Goal: Communication & Community: Answer question/provide support

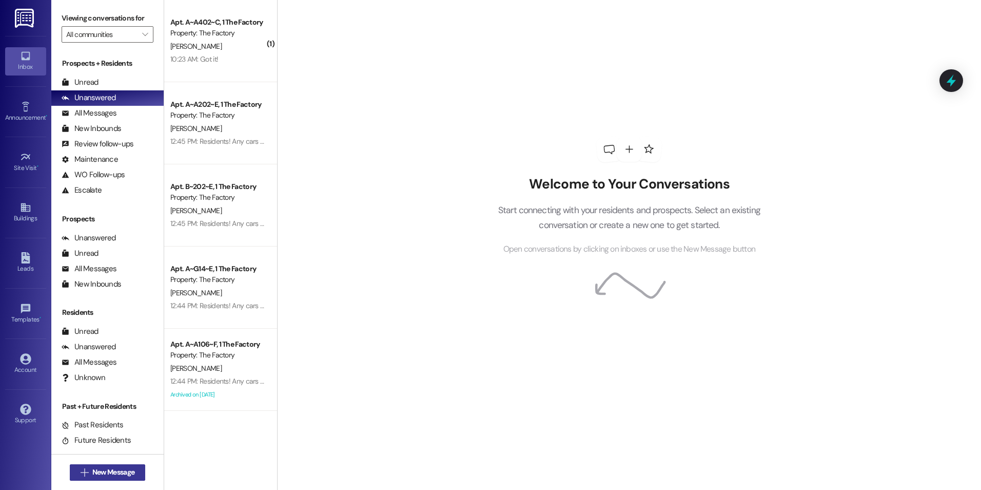
click at [79, 470] on span " New Message" at bounding box center [108, 472] width 59 height 11
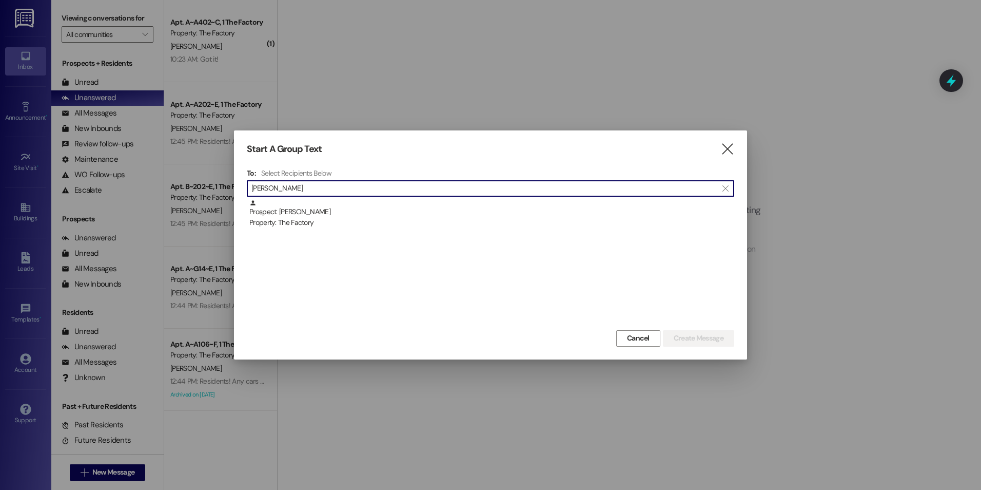
type input "[PERSON_NAME]"
click at [313, 218] on div "Property: The Factory" at bounding box center [491, 222] width 485 height 11
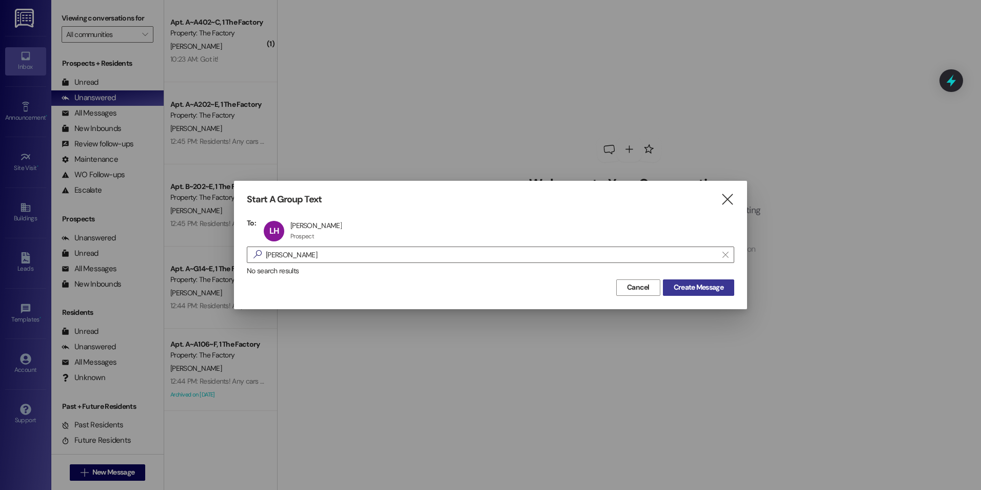
click at [720, 287] on span "Create Message" at bounding box center [699, 287] width 50 height 11
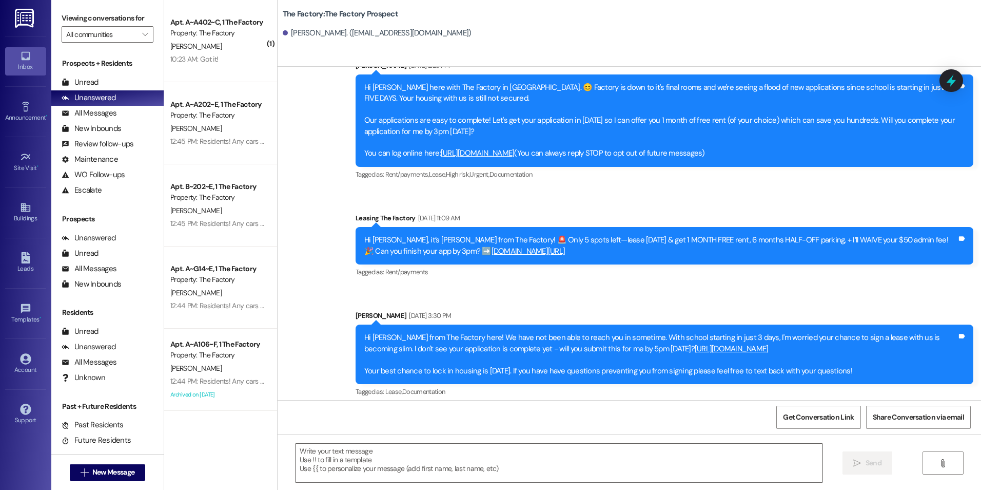
scroll to position [50, 0]
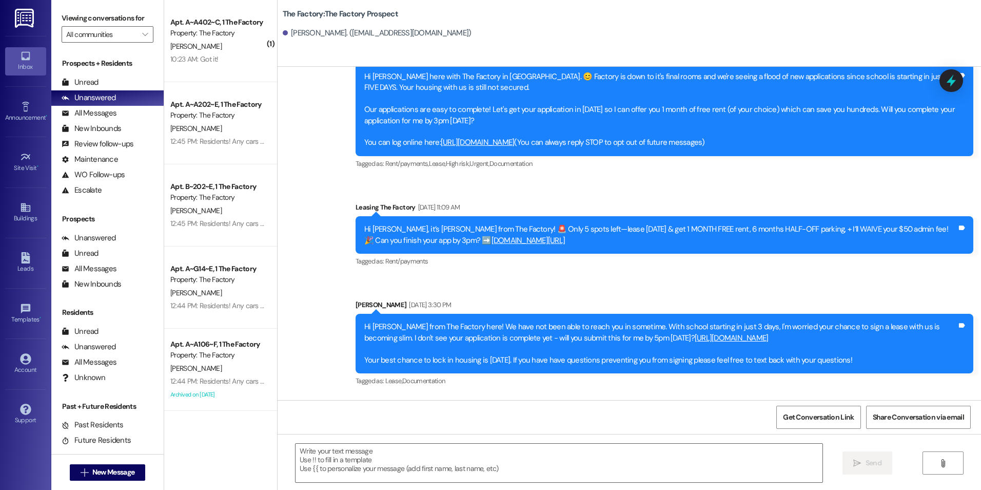
drag, startPoint x: 341, startPoint y: 224, endPoint x: 339, endPoint y: 244, distance: 20.7
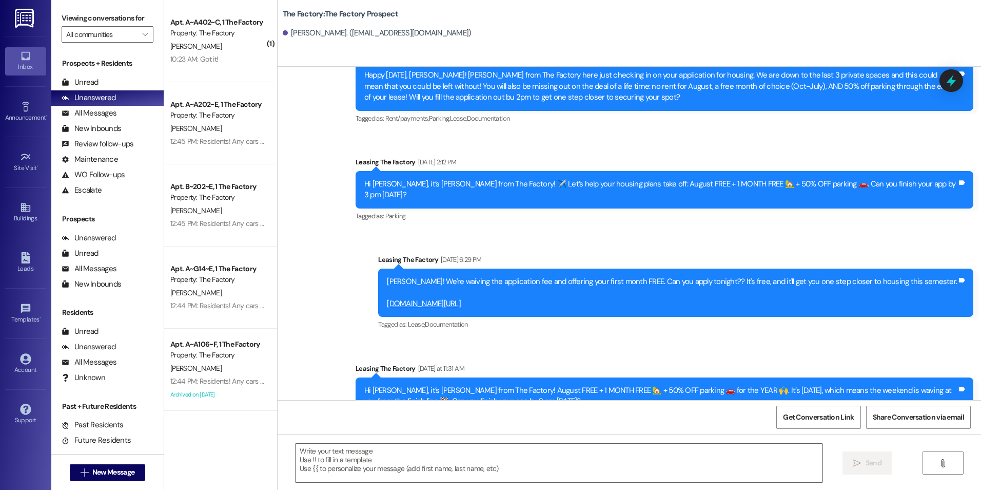
scroll to position [837, 0]
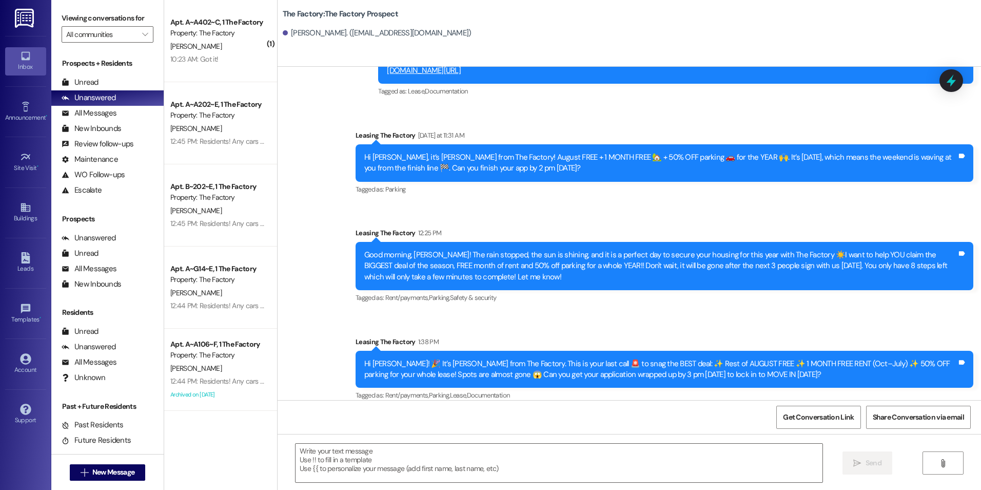
drag, startPoint x: 320, startPoint y: 259, endPoint x: 319, endPoint y: 312, distance: 52.4
click at [384, 461] on textarea at bounding box center [559, 463] width 527 height 38
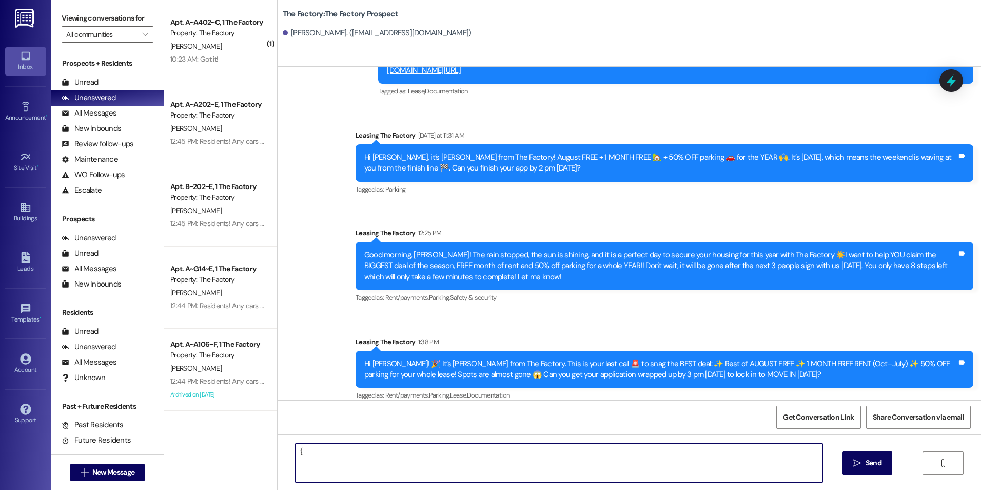
type textarea "{{"
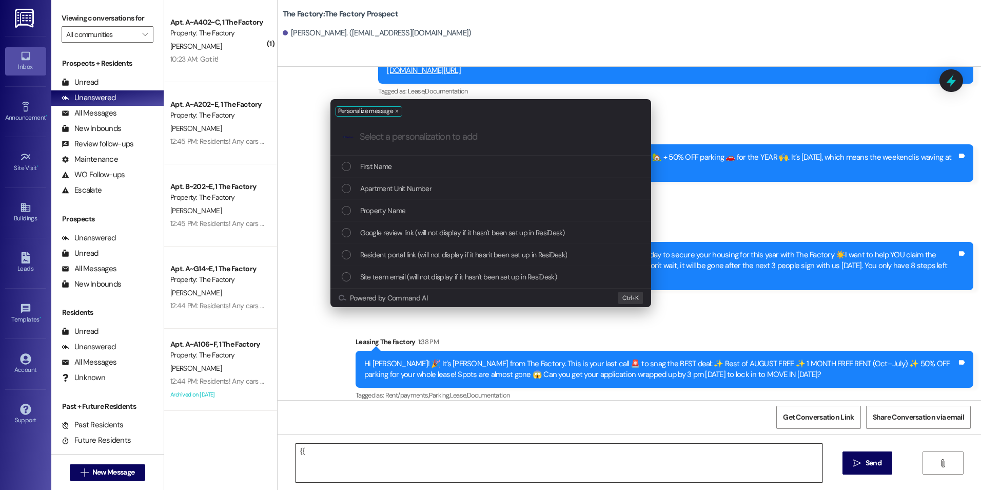
click at [339, 294] on button "Powered by Command AI" at bounding box center [473, 298] width 269 height 8
click at [378, 163] on span "First Name" at bounding box center [376, 166] width 32 height 11
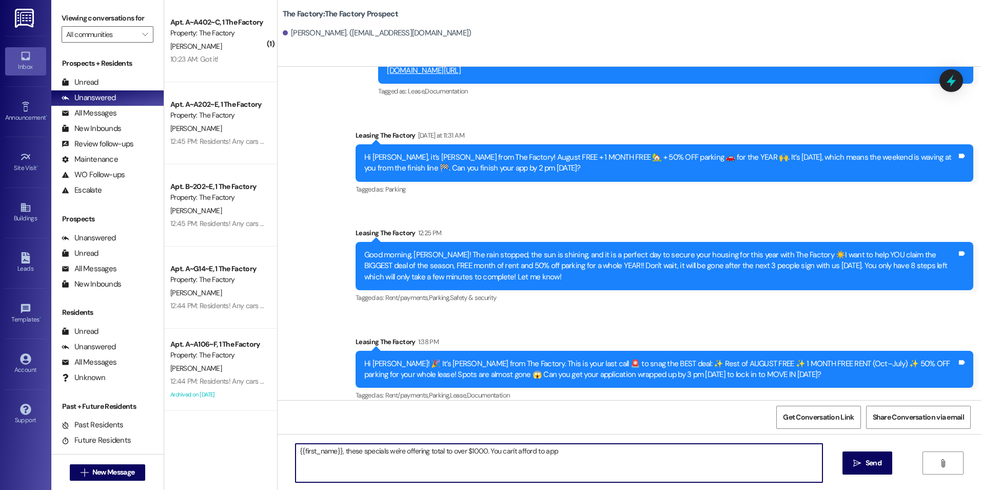
click at [558, 449] on textarea "{{first_name}}, these specials we're offering total to over $1000. You can't af…" at bounding box center [559, 463] width 527 height 38
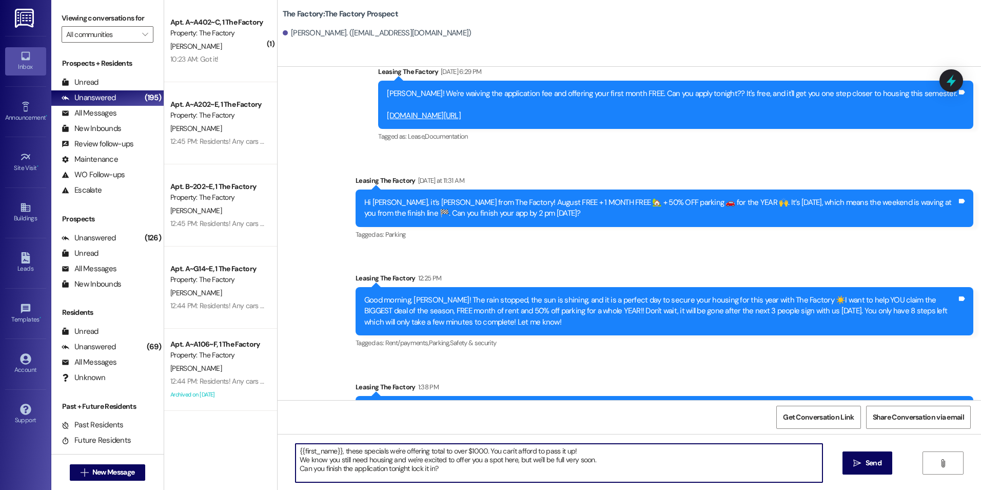
scroll to position [683, 0]
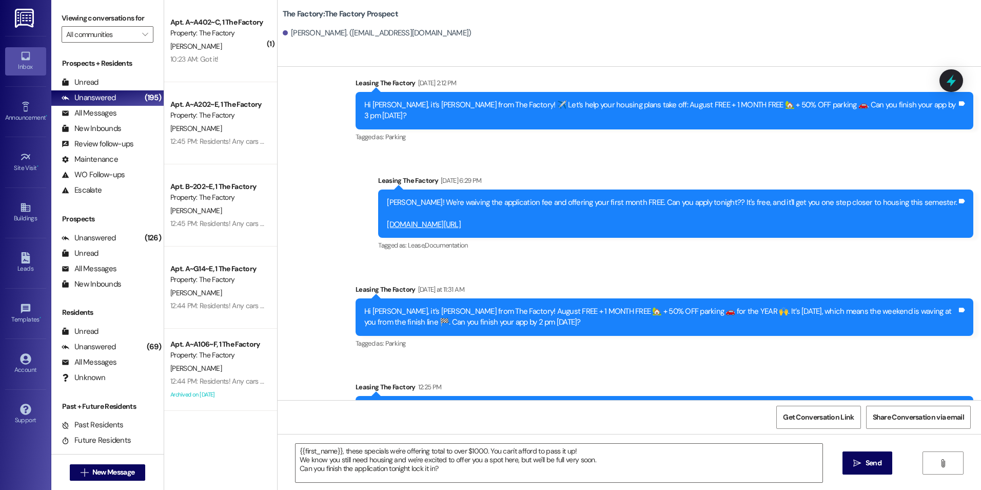
drag, startPoint x: 517, startPoint y: 214, endPoint x: 432, endPoint y: 218, distance: 85.3
click at [432, 218] on div "[PERSON_NAME]! We're waiving the application fee and offering your first month …" at bounding box center [672, 213] width 570 height 33
copy link "[DOMAIN_NAME][URL]"
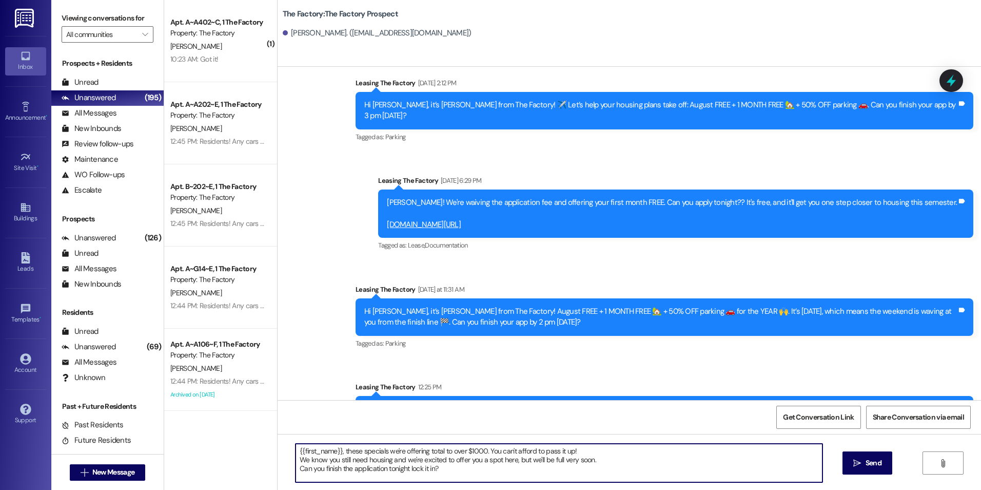
click at [341, 463] on textarea "{{first_name}}, these specials we're offering total to over $1000. You can't af…" at bounding box center [559, 463] width 527 height 38
paste textarea "[DOMAIN_NAME][URL]"
type textarea "{{first_name}}, these specials we're offering total to over $1000. You can't af…"
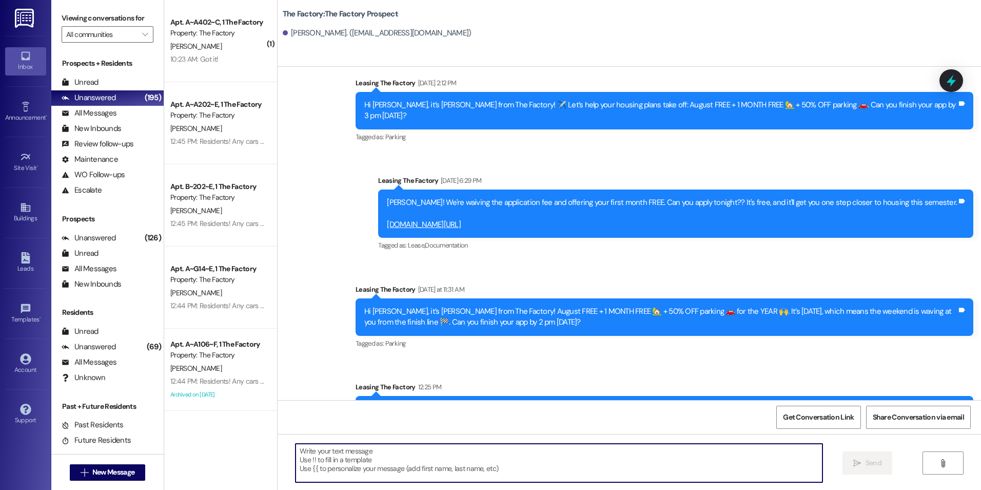
paste textarea "{{first_name}}, these specials we're offering total to over $1000. You can't af…"
type textarea "{{first_name}}, these specials we're offering total to over $1000. You can't af…"
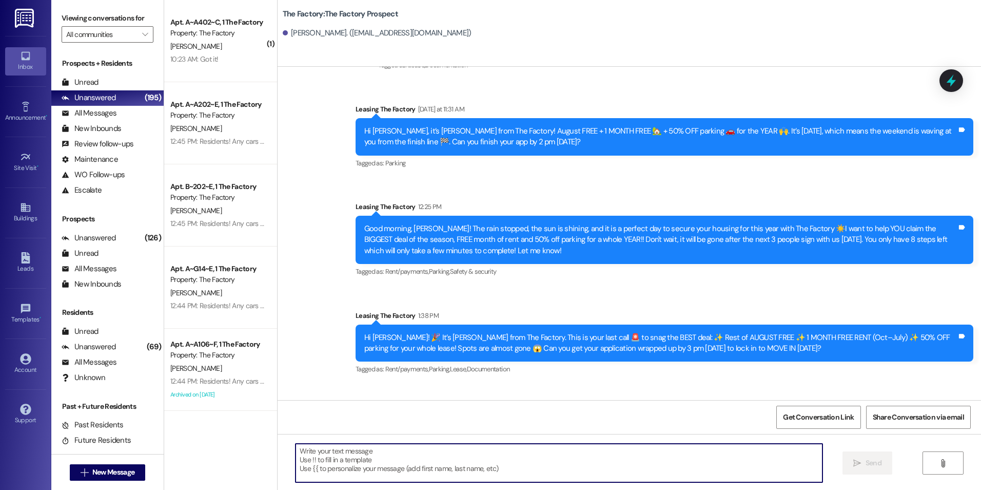
scroll to position [942, 0]
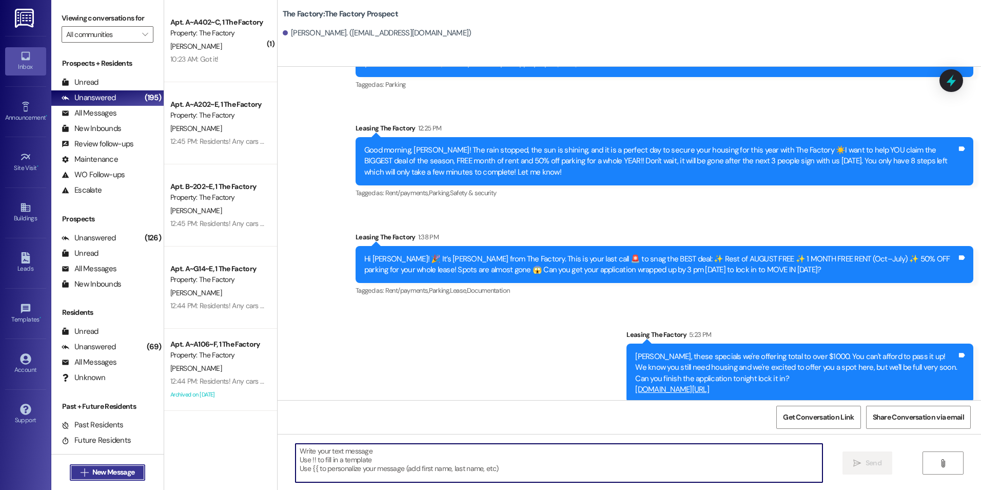
click at [132, 469] on span "New Message" at bounding box center [113, 472] width 46 height 11
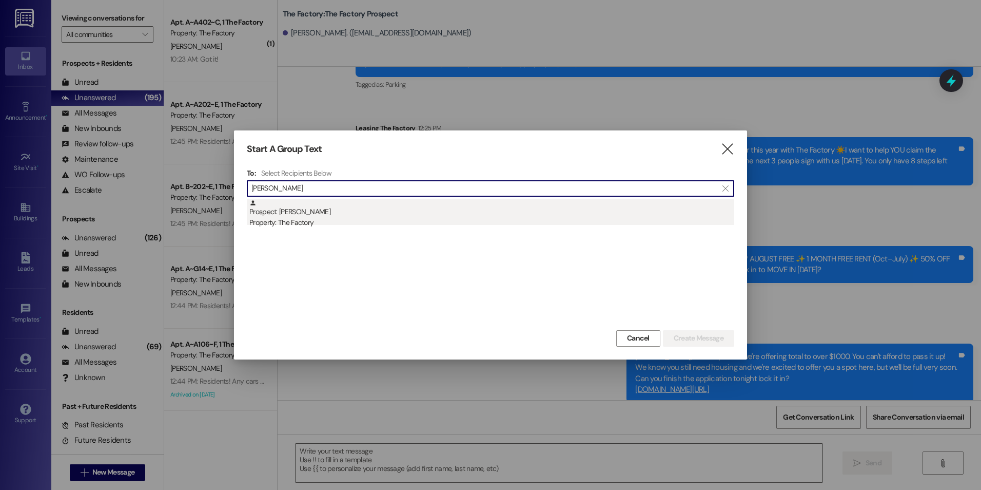
type input "[PERSON_NAME]"
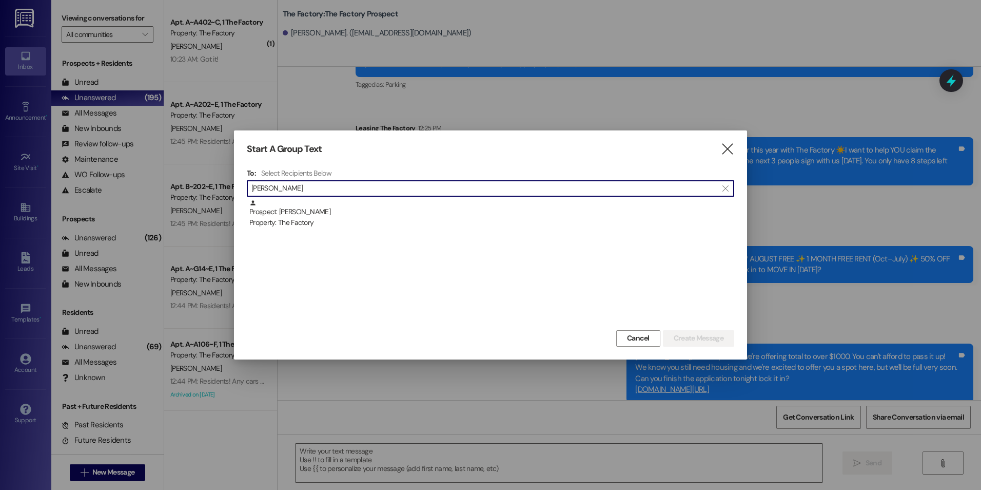
drag, startPoint x: 274, startPoint y: 204, endPoint x: 290, endPoint y: 214, distance: 18.8
click at [275, 205] on div "Prospect: [PERSON_NAME] Property: The Factory" at bounding box center [491, 213] width 485 height 29
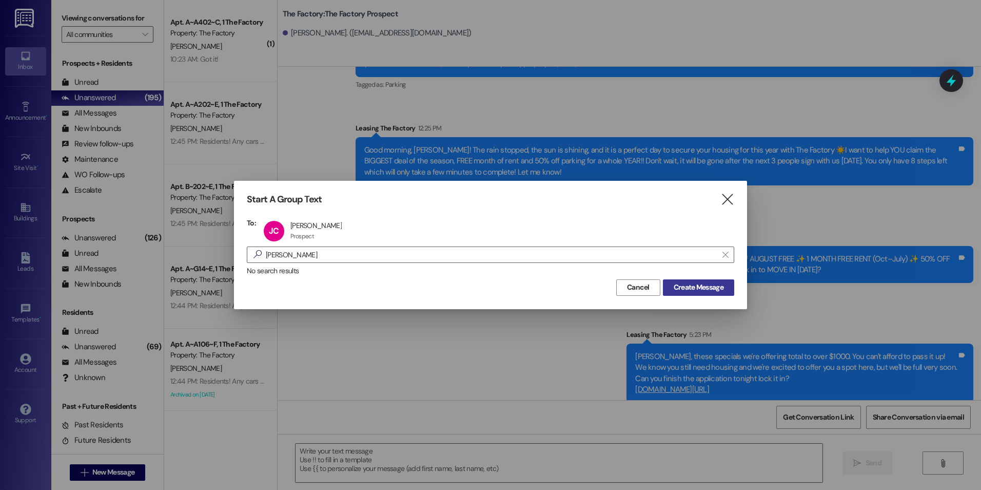
click at [691, 286] on span "Create Message" at bounding box center [699, 287] width 50 height 11
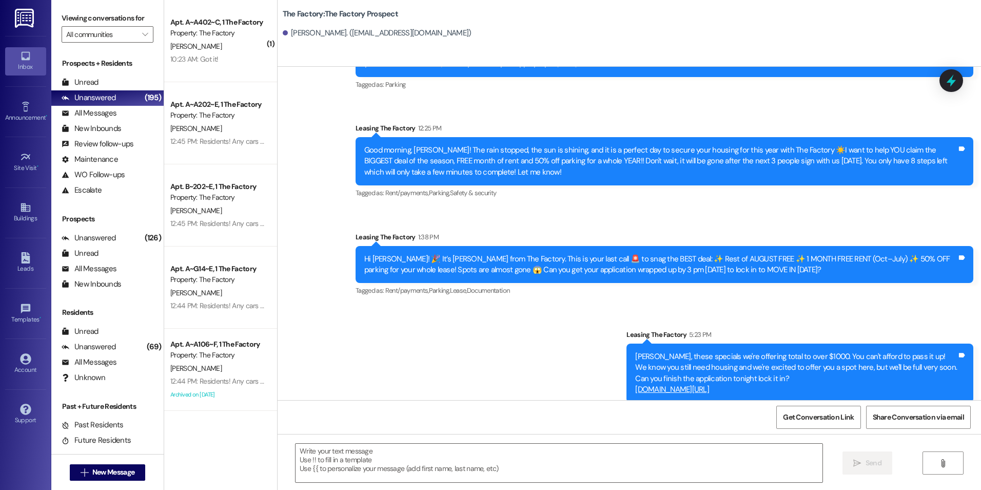
scroll to position [0, 0]
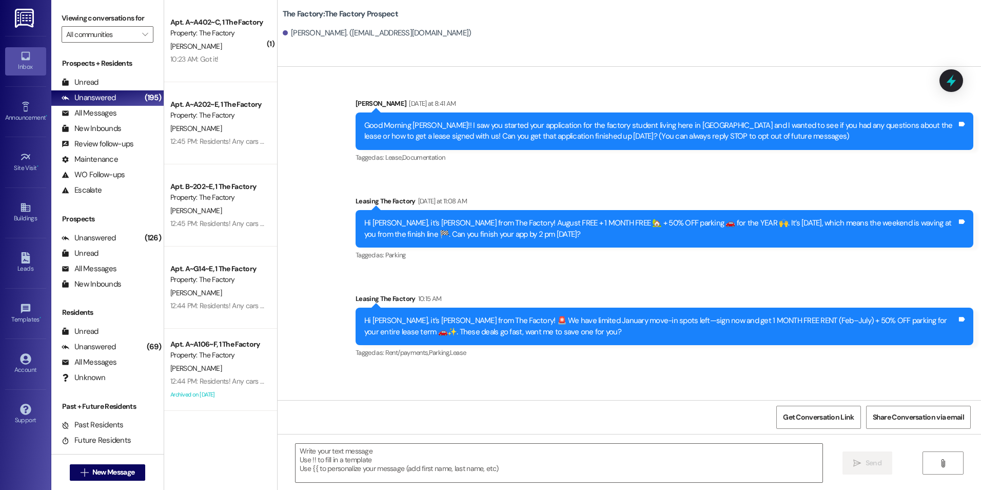
click at [450, 436] on div " Send " at bounding box center [630, 472] width 704 height 77
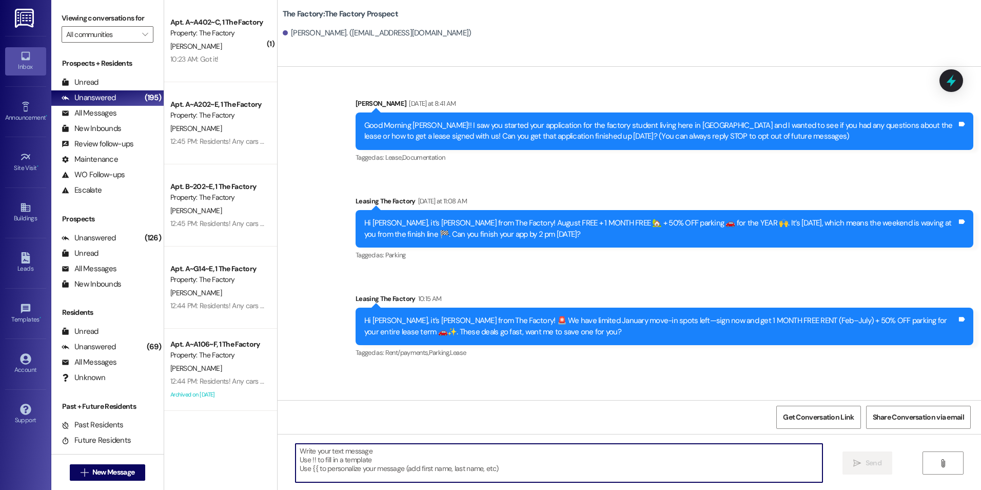
click at [441, 463] on textarea at bounding box center [559, 463] width 527 height 38
paste textarea "{{first_name}}, these specials we're offering total to over $1000. You can't af…"
type textarea "{{first_name}}, these specials we're offering total to over $1000. You can't af…"
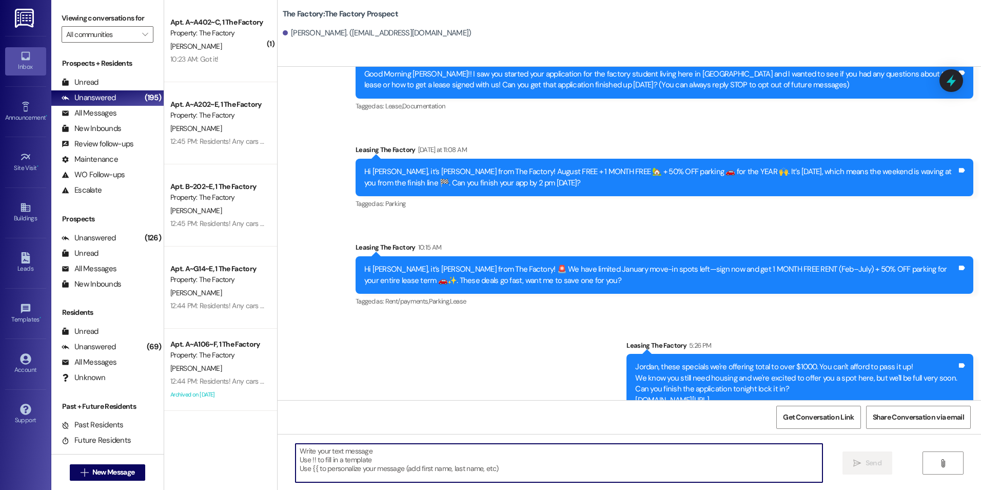
scroll to position [73, 0]
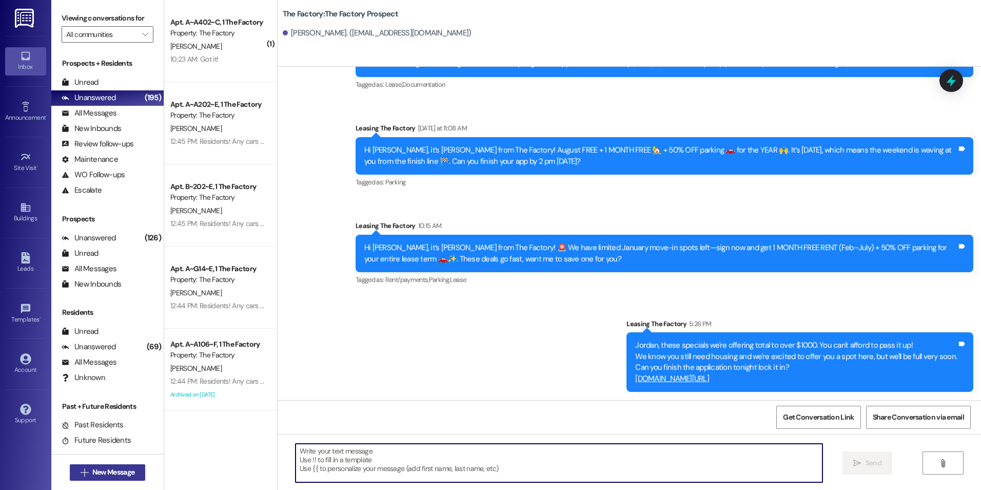
click at [100, 467] on span "New Message" at bounding box center [113, 472] width 42 height 11
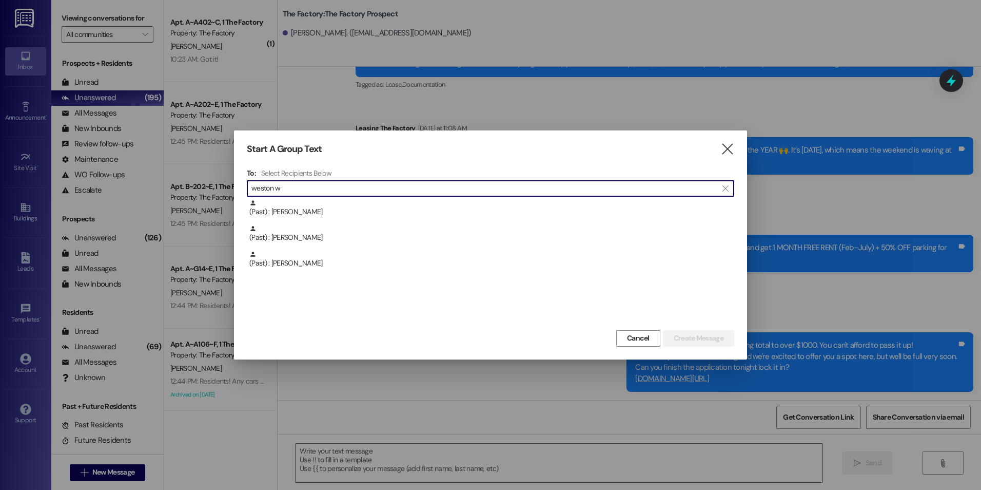
type input "weston"
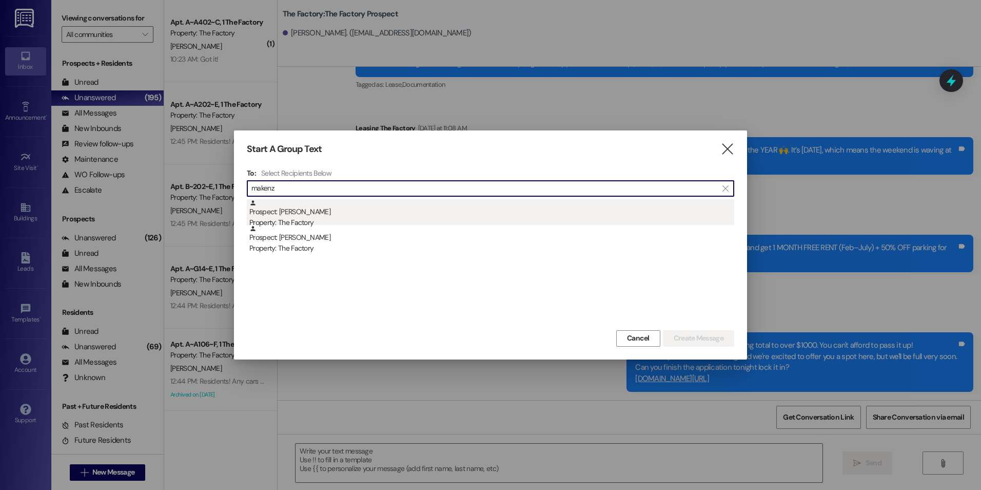
type input "makenz"
click at [303, 213] on div "Prospect: [PERSON_NAME] Property: The Factory" at bounding box center [491, 213] width 485 height 29
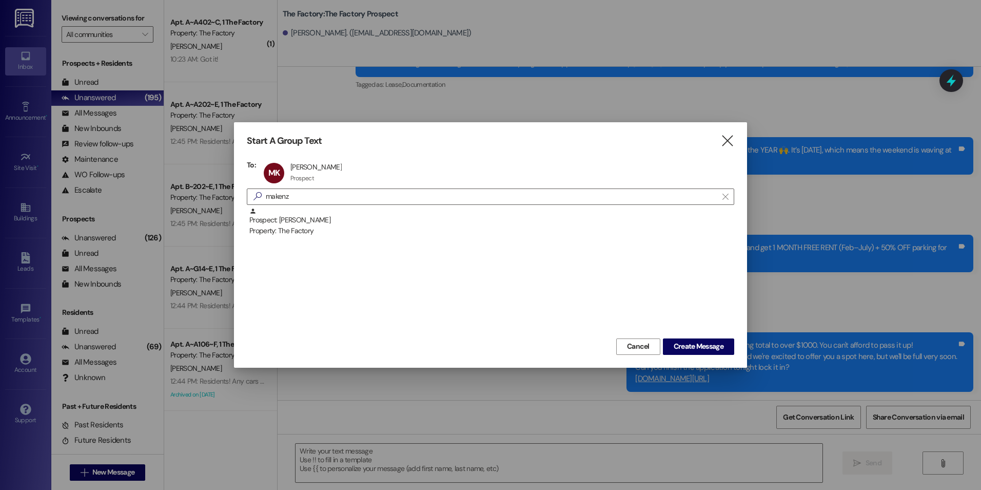
click at [727, 356] on div "Start A Group Text  To: MK [PERSON_NAME] [PERSON_NAME] Prospect Prospect click…" at bounding box center [490, 244] width 513 height 245
click at [721, 351] on span "Create Message" at bounding box center [699, 346] width 50 height 11
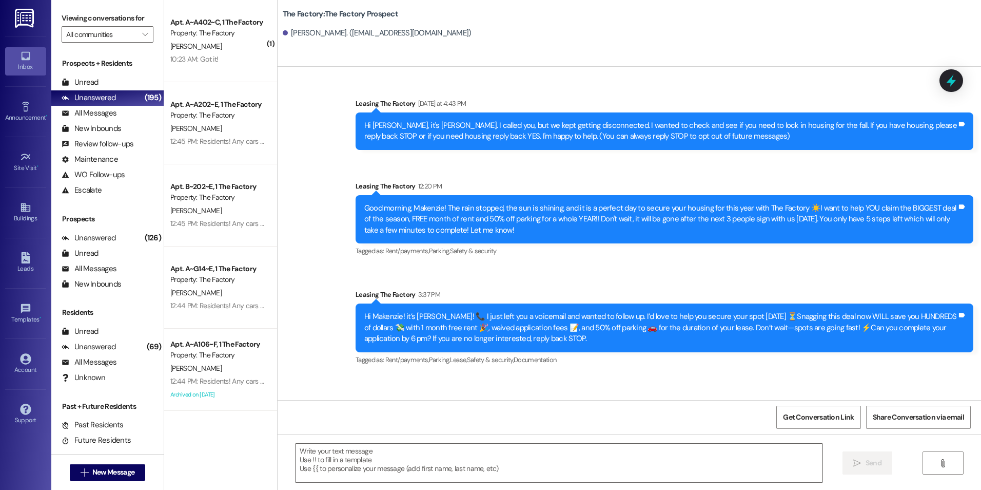
scroll to position [0, 0]
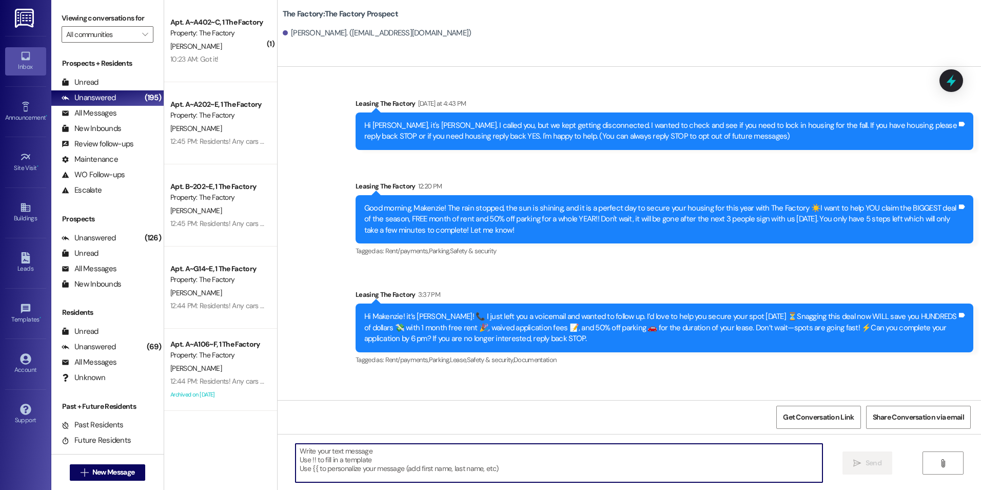
drag, startPoint x: 438, startPoint y: 454, endPoint x: 458, endPoint y: 325, distance: 130.9
click at [438, 454] on textarea at bounding box center [559, 463] width 527 height 38
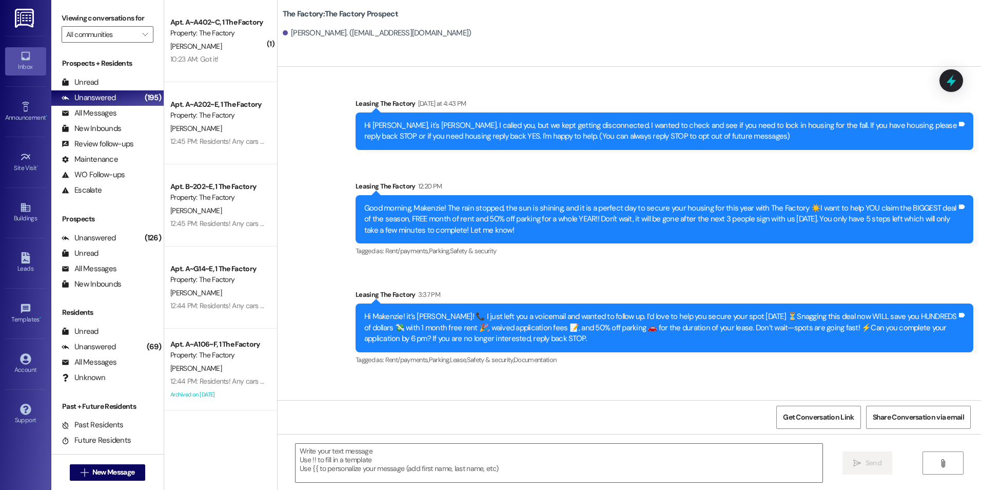
drag, startPoint x: 469, startPoint y: 286, endPoint x: 429, endPoint y: 423, distance: 142.9
click at [312, 463] on textarea at bounding box center [559, 463] width 527 height 38
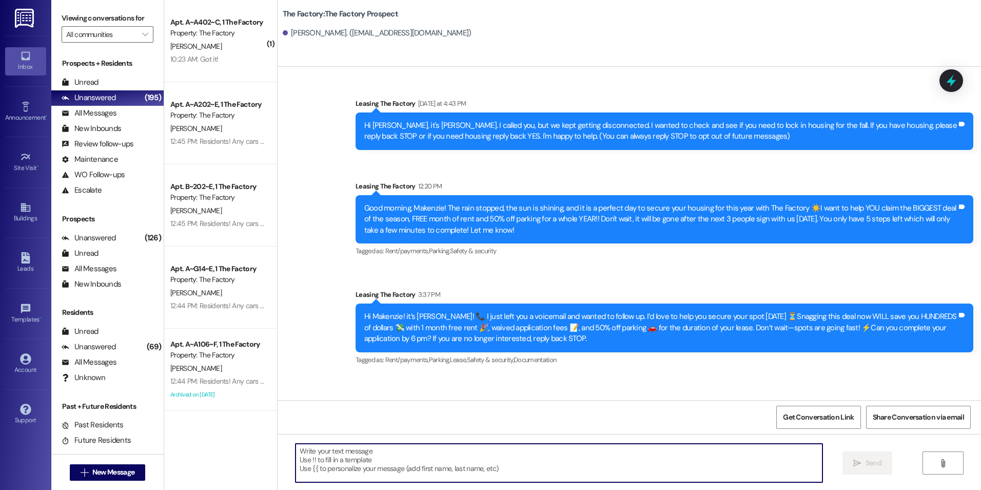
paste textarea "{{first_name}}, these specials we're offering total to over $1000. You can't af…"
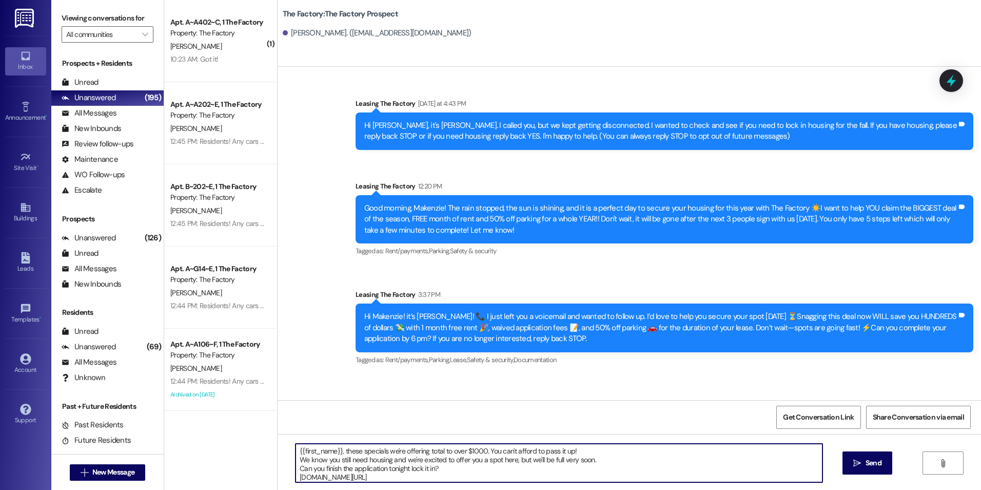
type textarea "{{first_name}}, these specials we're offering total to over $1000. You can't af…"
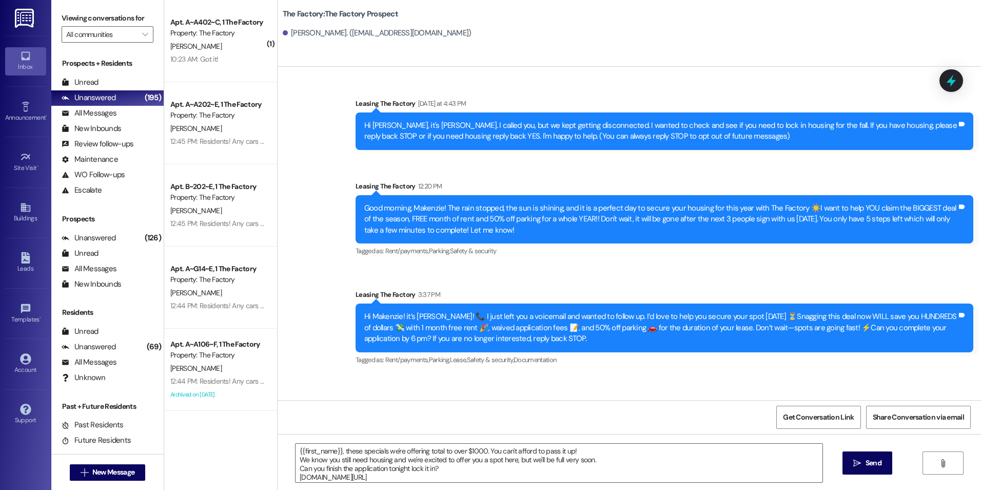
click at [840, 466] on div "{{first_name}}, these specials we're offering total to over $1000. You can't af…" at bounding box center [630, 472] width 704 height 77
drag, startPoint x: 865, startPoint y: 471, endPoint x: 753, endPoint y: 468, distance: 112.4
click at [864, 471] on button " Send" at bounding box center [868, 462] width 50 height 23
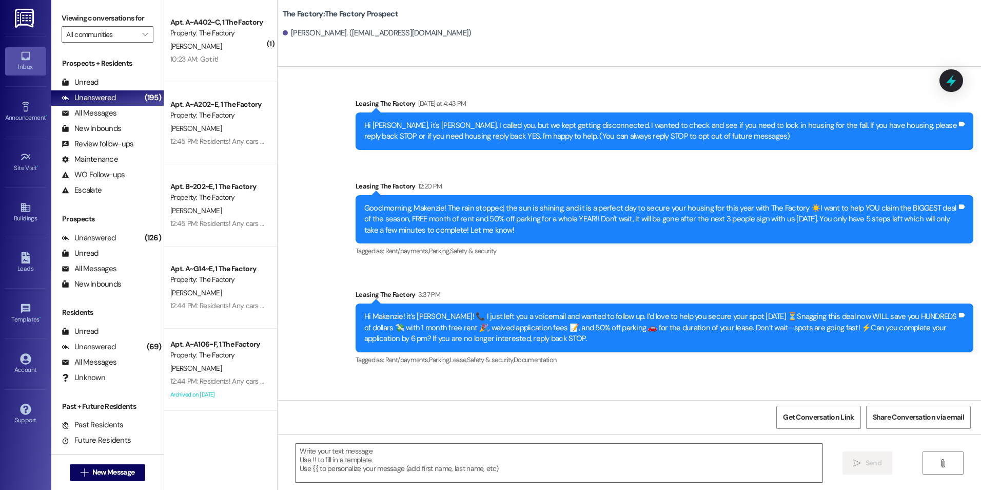
click at [123, 463] on div " New Message" at bounding box center [108, 472] width 76 height 26
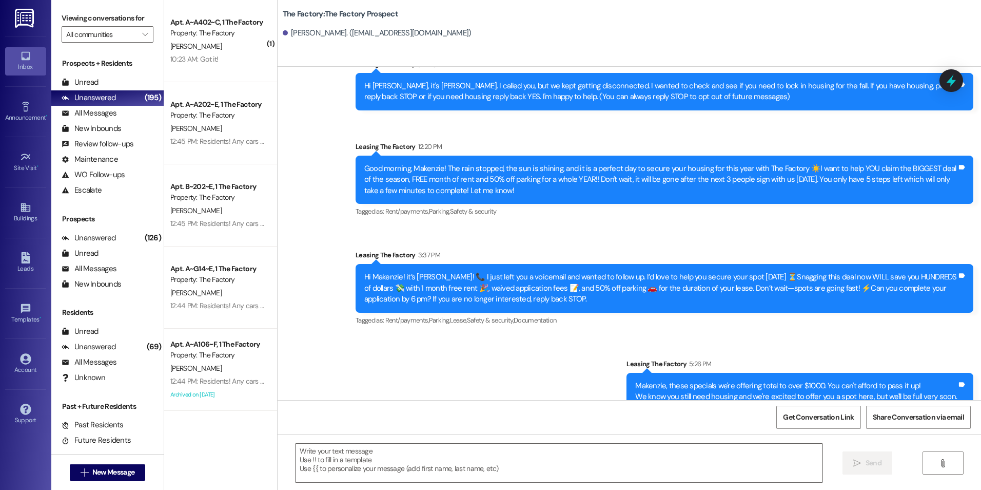
scroll to position [80, 0]
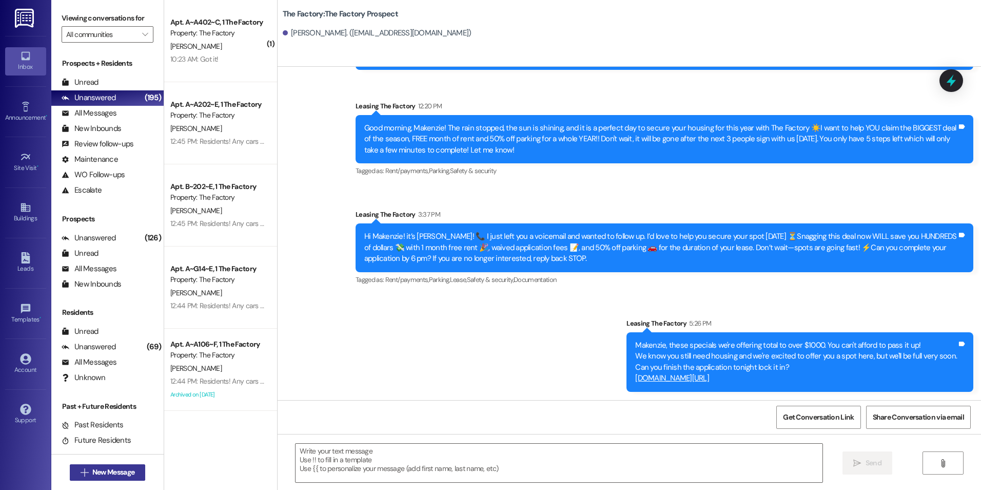
click at [120, 472] on span "New Message" at bounding box center [113, 472] width 42 height 11
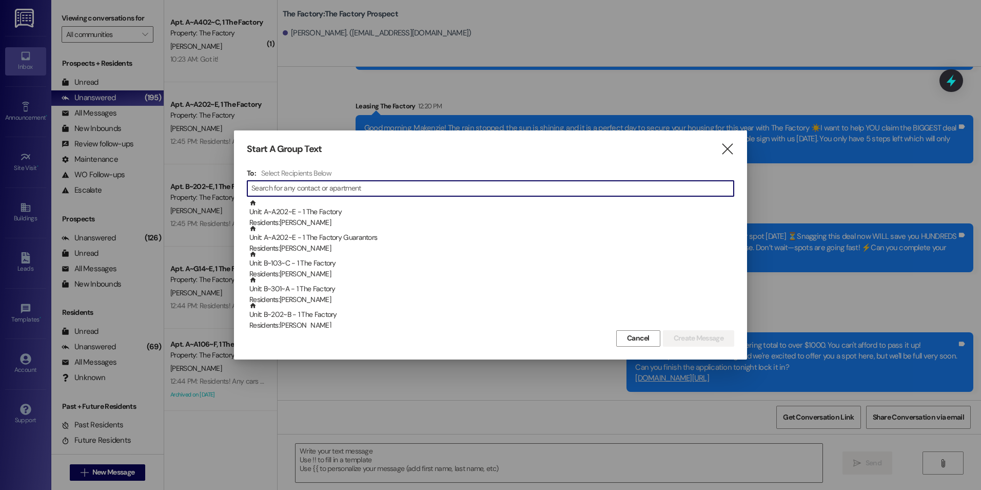
click at [310, 188] on input at bounding box center [493, 188] width 483 height 14
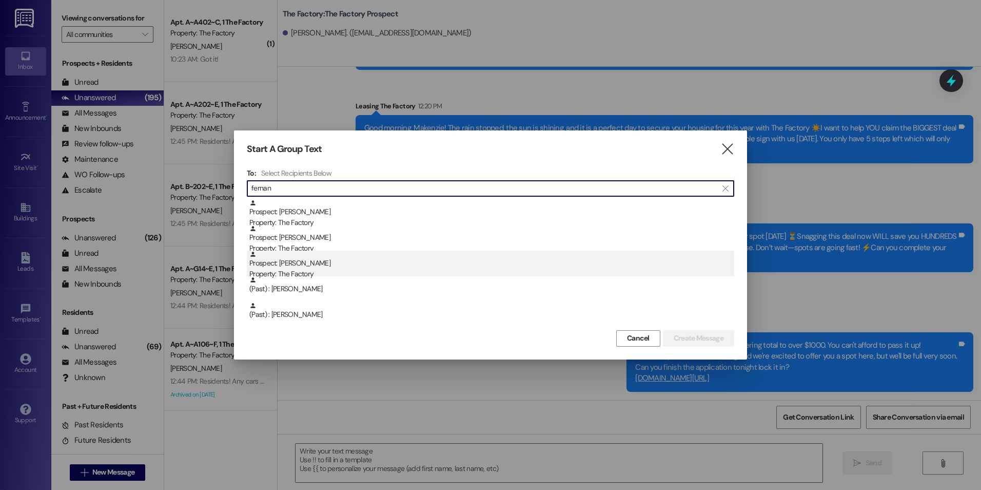
type input "fernan"
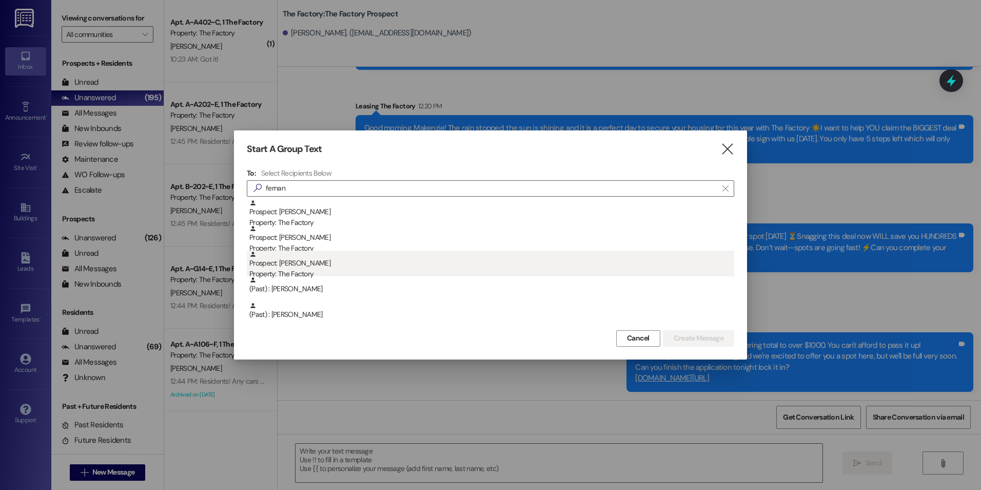
click at [272, 264] on div "Prospect: [PERSON_NAME] Property: The Factory" at bounding box center [491, 265] width 485 height 29
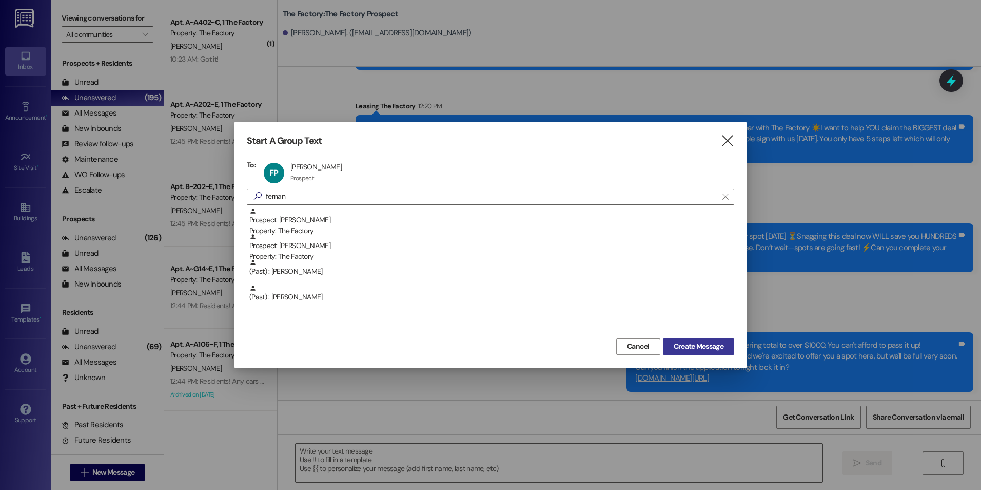
click at [678, 349] on span "Create Message" at bounding box center [699, 346] width 50 height 11
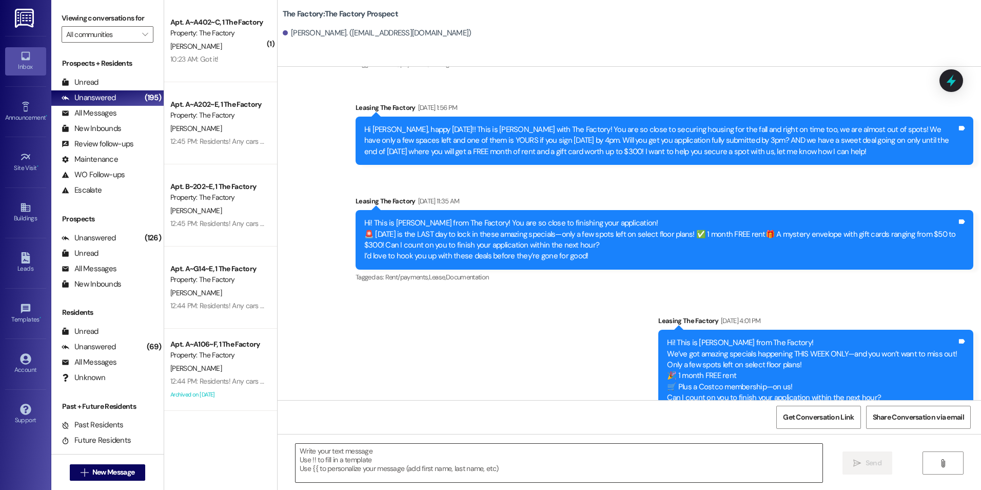
drag, startPoint x: 465, startPoint y: 282, endPoint x: 465, endPoint y: 451, distance: 169.4
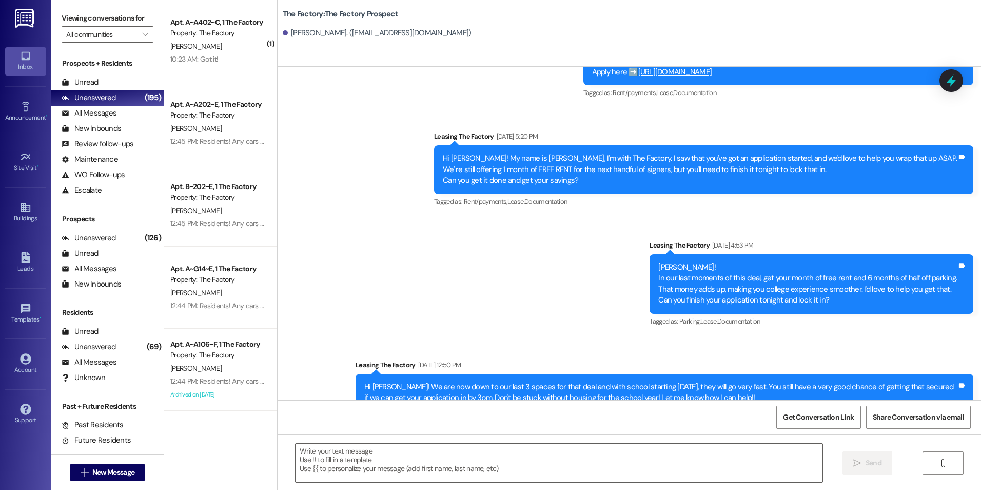
scroll to position [2883, 0]
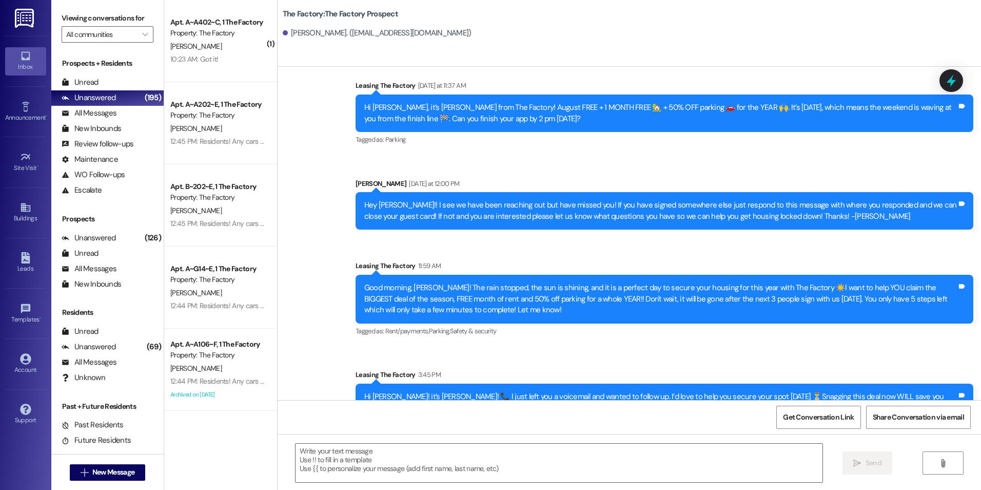
drag, startPoint x: 475, startPoint y: 306, endPoint x: 448, endPoint y: 439, distance: 135.8
click at [435, 461] on textarea at bounding box center [559, 463] width 527 height 38
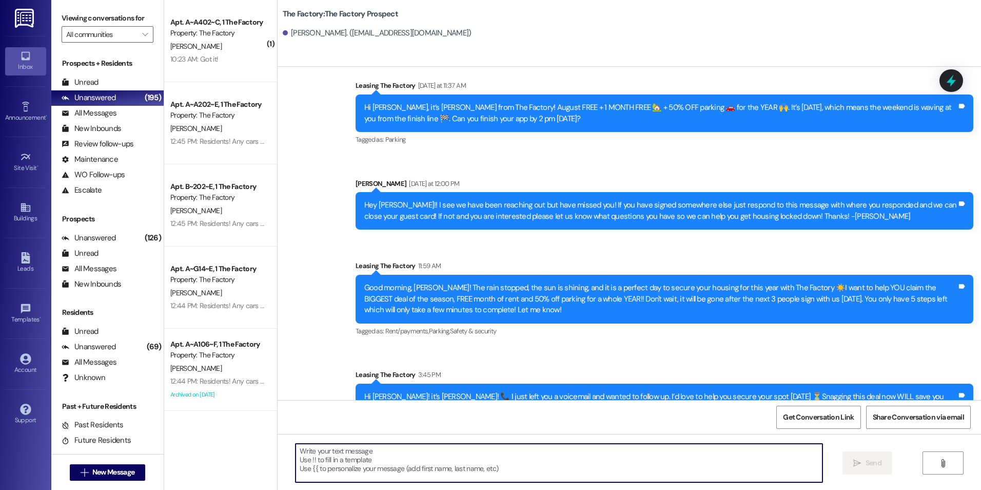
paste textarea "{{first_name}}, these specials we're offering total to over $1000. You can't af…"
type textarea "{{first_name}}, these specials we're offering total to over $1000. You can't af…"
click at [92, 476] on span "New Message" at bounding box center [113, 472] width 42 height 11
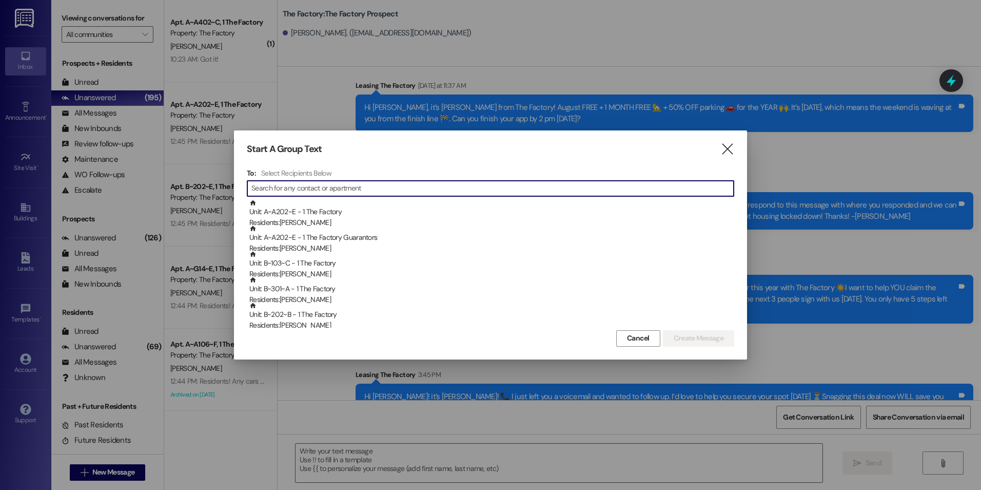
click at [277, 188] on input at bounding box center [493, 188] width 483 height 14
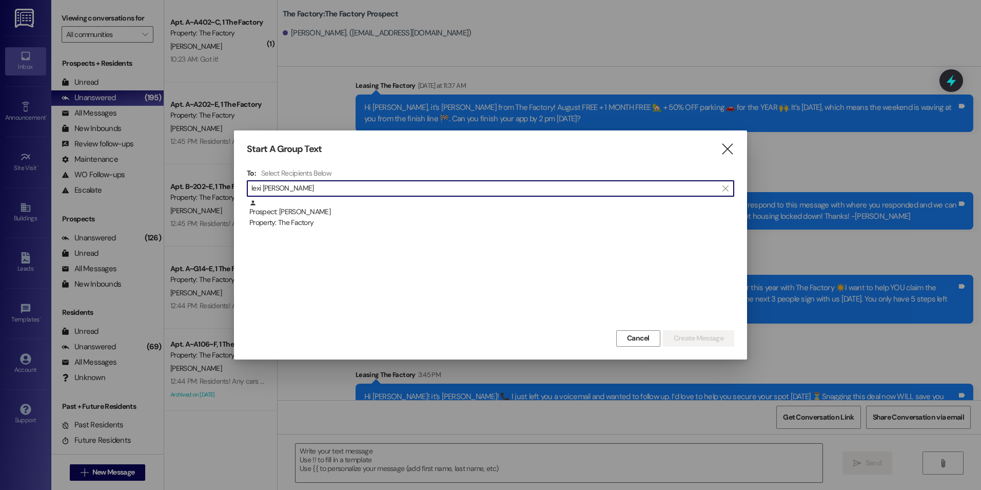
type input "lexi [PERSON_NAME]"
click at [295, 228] on div "Prospect: [PERSON_NAME] Property: The Factory" at bounding box center [491, 263] width 488 height 128
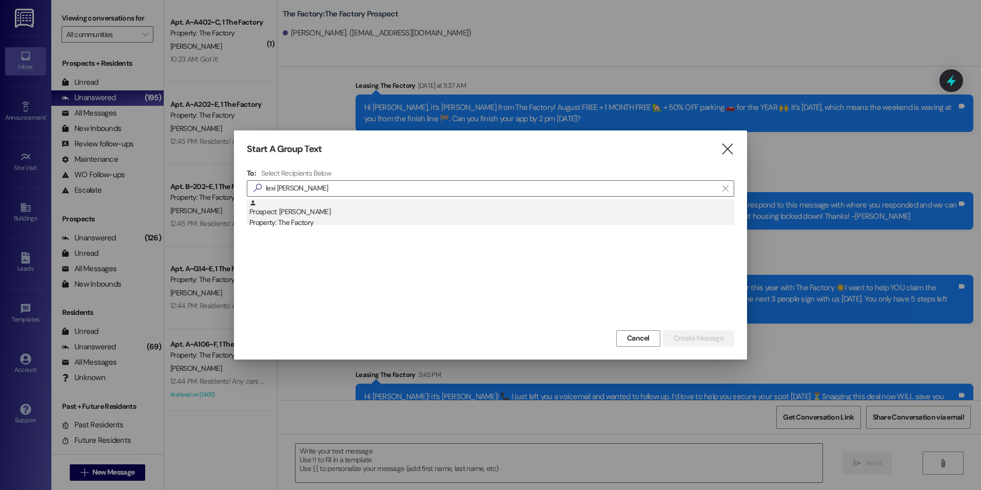
click at [298, 221] on div "Property: The Factory" at bounding box center [491, 222] width 485 height 11
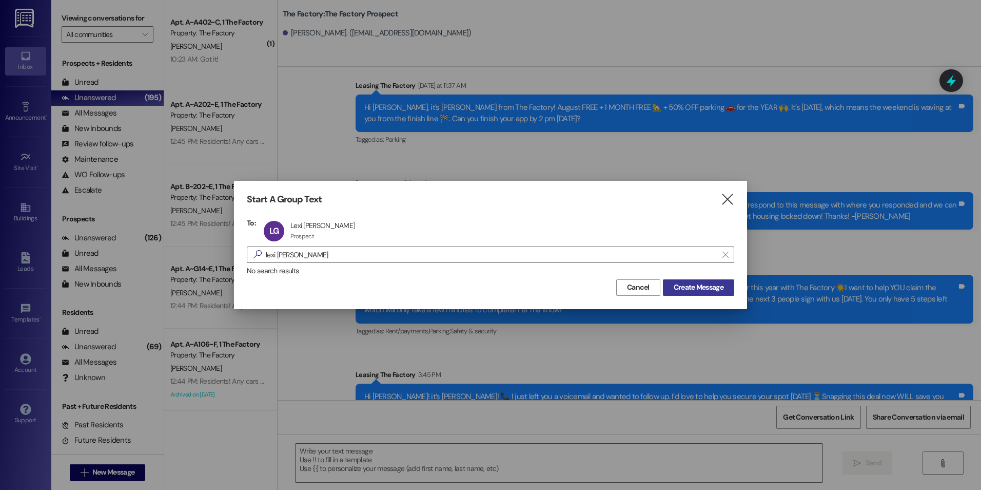
click at [719, 283] on span "Create Message" at bounding box center [699, 287] width 50 height 11
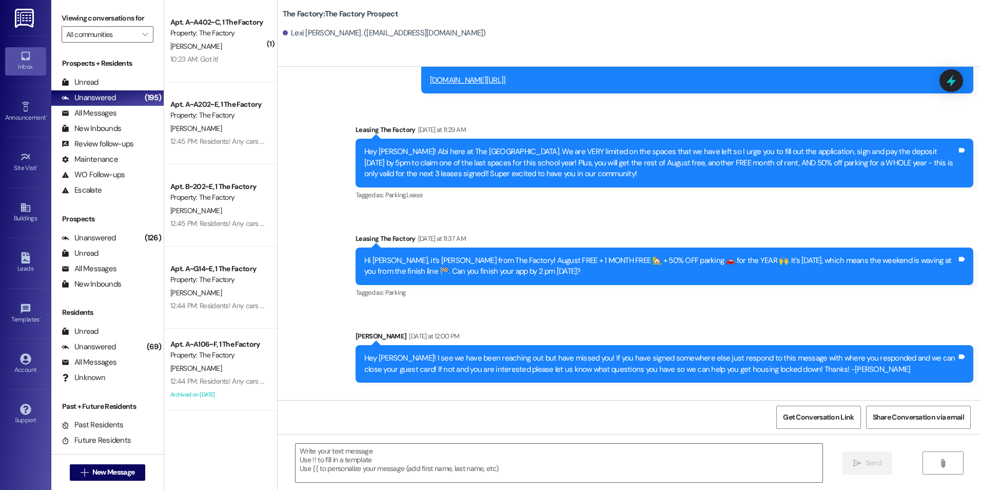
scroll to position [3136, 0]
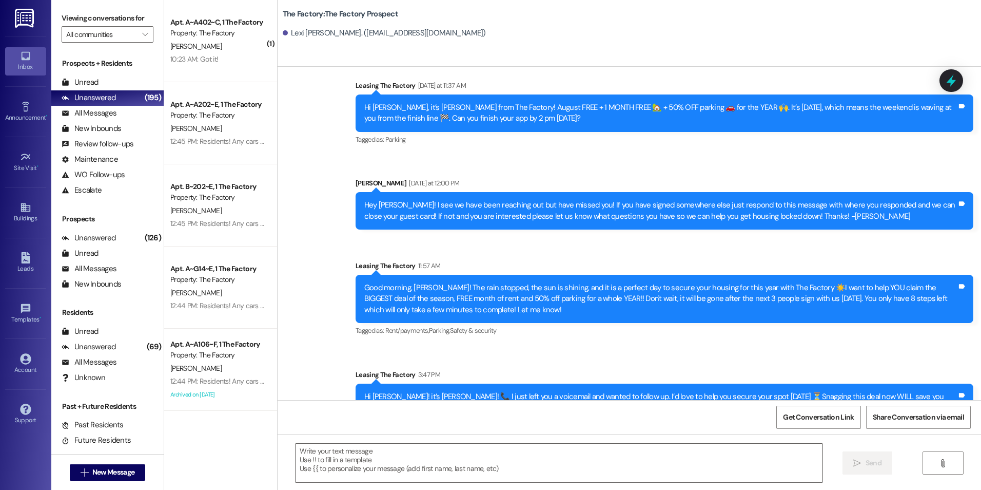
drag, startPoint x: 522, startPoint y: 264, endPoint x: 496, endPoint y: 407, distance: 144.4
click at [392, 464] on textarea at bounding box center [559, 463] width 527 height 38
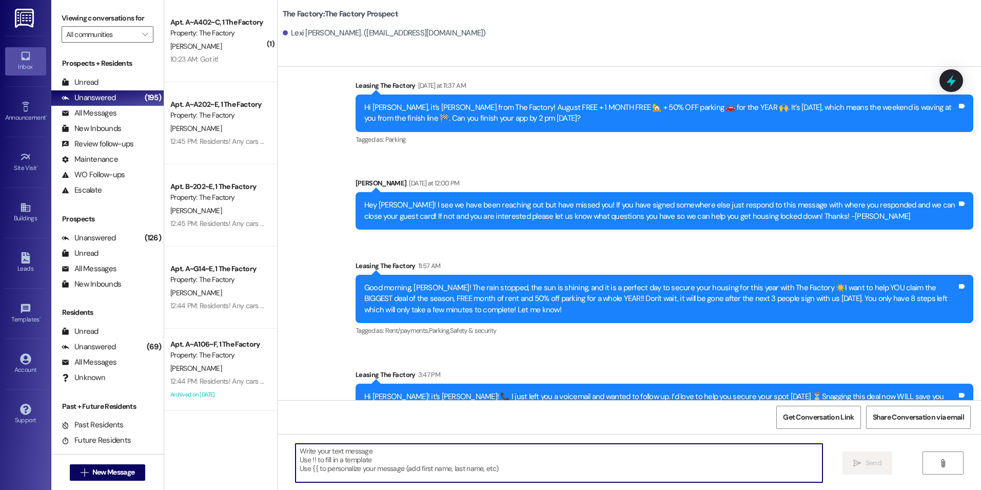
paste textarea "{{first_name}}, these specials we're offering total to over $1000. You can't af…"
type textarea "{{first_name}}, these specials we're offering total to over $1000. You can't af…"
click at [109, 473] on span "New Message" at bounding box center [113, 472] width 42 height 11
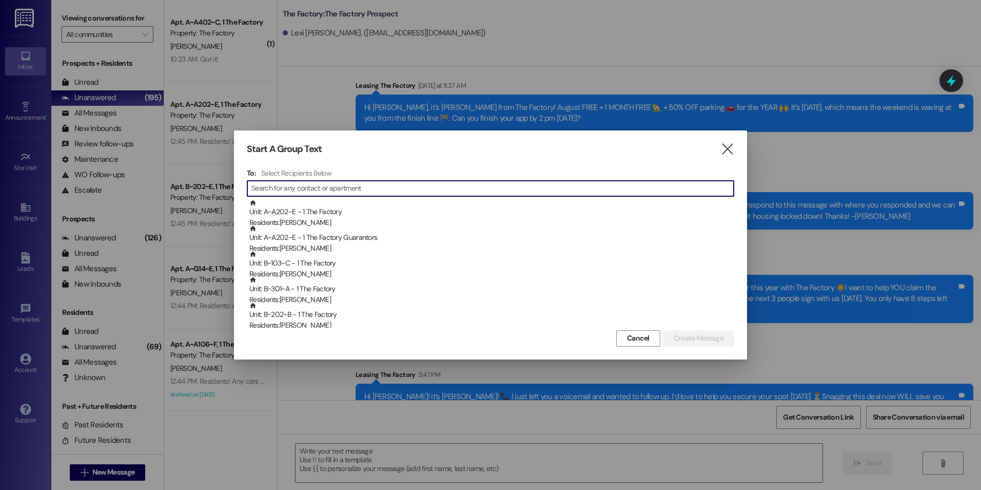
click at [286, 192] on input at bounding box center [493, 188] width 483 height 14
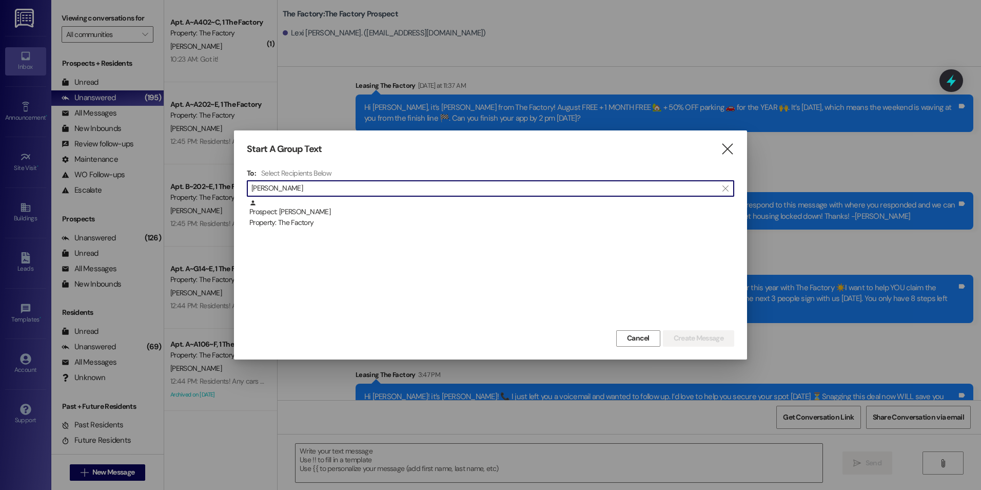
type input "[PERSON_NAME]"
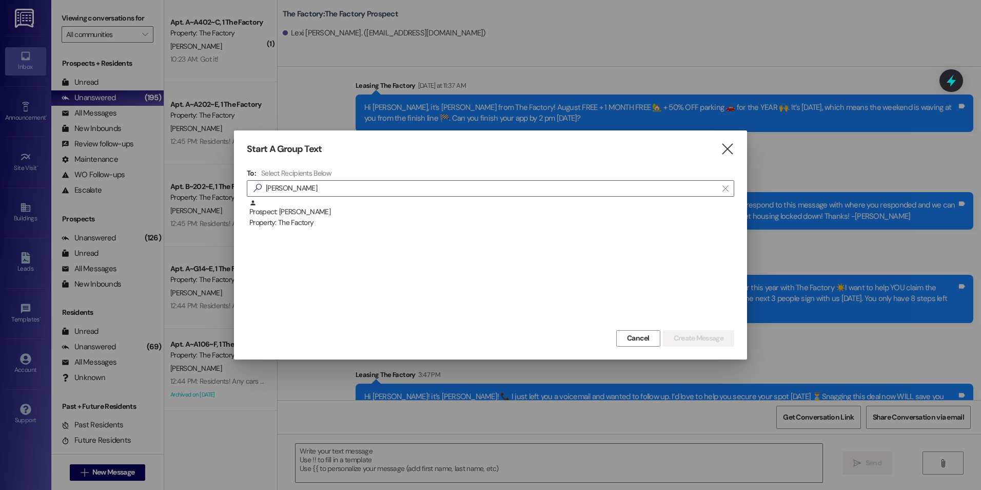
click at [299, 228] on div "Prospect: [PERSON_NAME] Property: The Factory" at bounding box center [491, 263] width 488 height 128
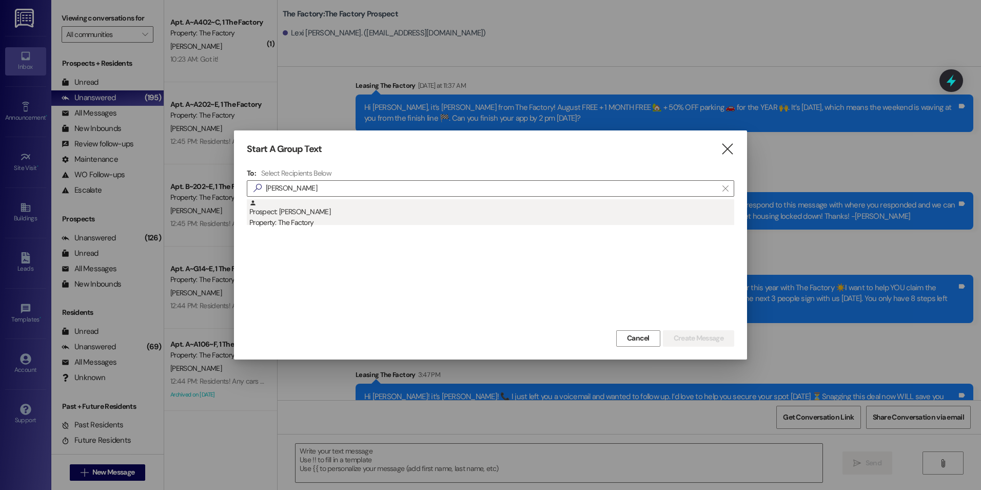
click at [299, 220] on div "Property: The Factory" at bounding box center [491, 222] width 485 height 11
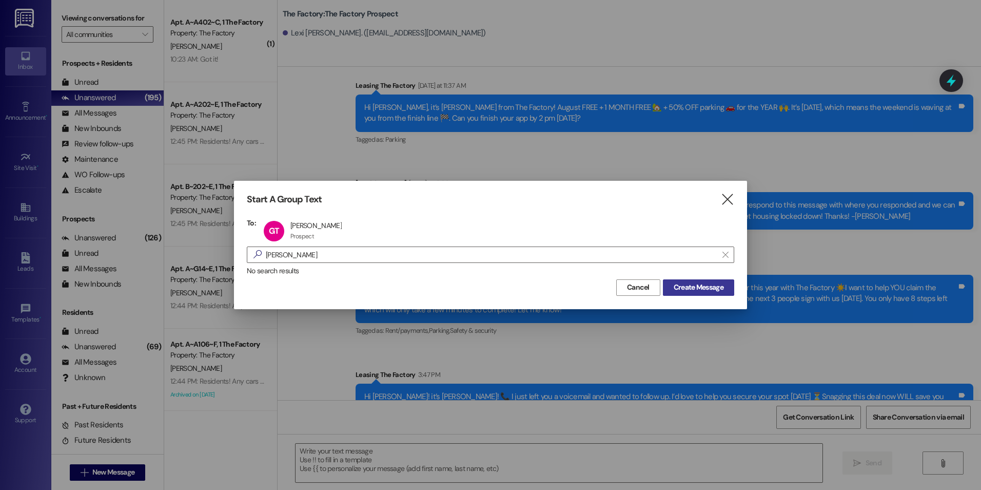
click at [699, 290] on span "Create Message" at bounding box center [699, 287] width 50 height 11
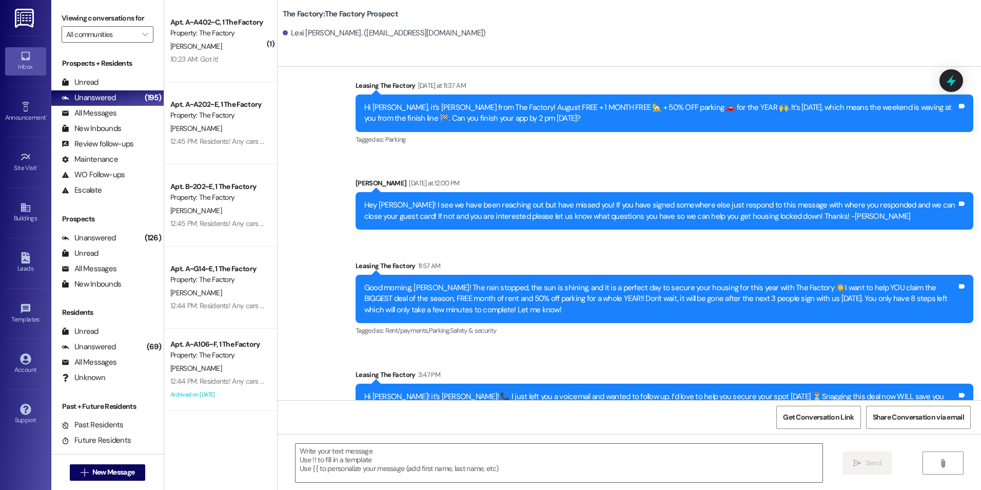
scroll to position [3116, 0]
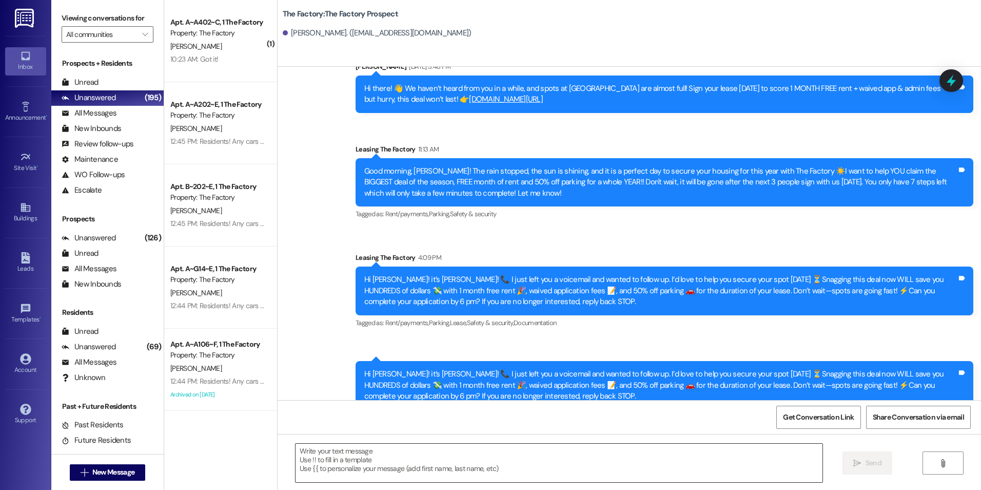
drag, startPoint x: 427, startPoint y: 291, endPoint x: 407, endPoint y: 459, distance: 169.5
click at [392, 469] on textarea at bounding box center [559, 463] width 527 height 38
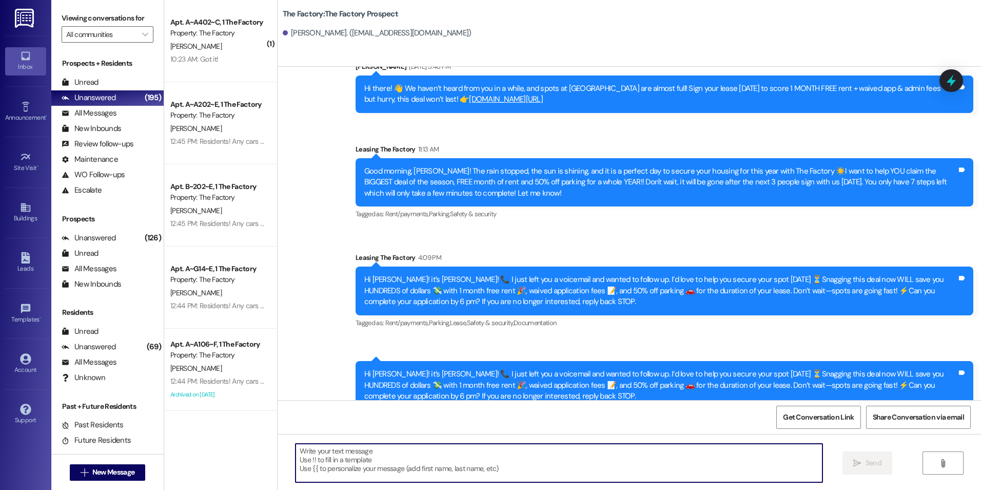
paste textarea "{{first_name}}, these specials we're offering total to over $1000. You can't af…"
type textarea "{{first_name}}, these specials we're offering total to over $1000. You can't af…"
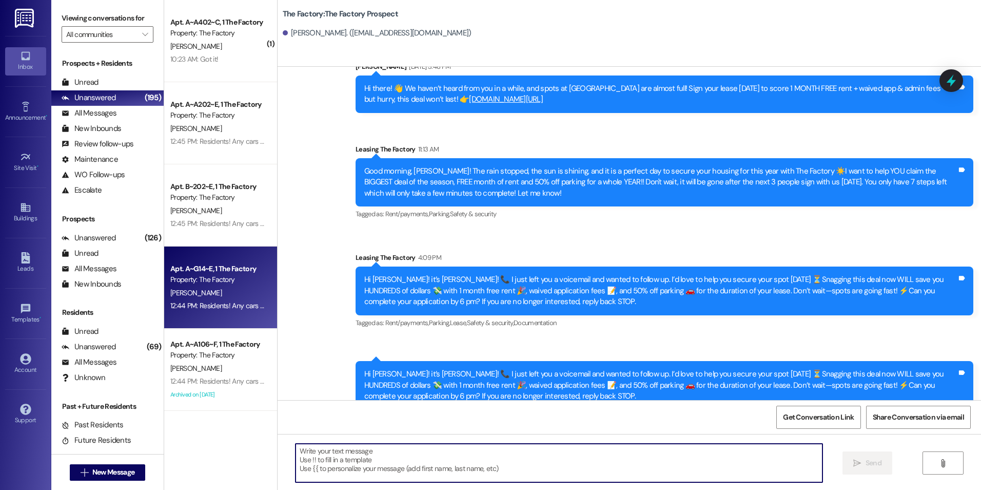
scroll to position [3136, 0]
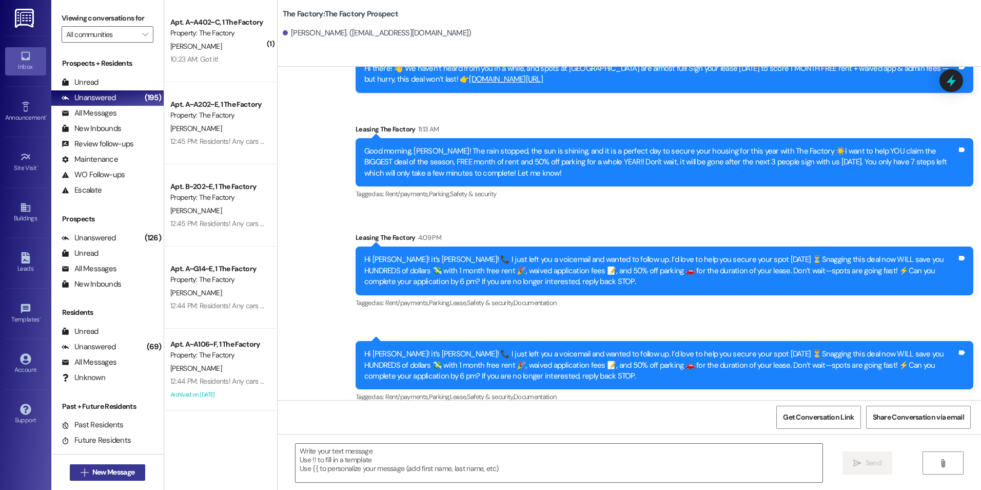
click at [116, 466] on button " New Message" at bounding box center [108, 472] width 76 height 16
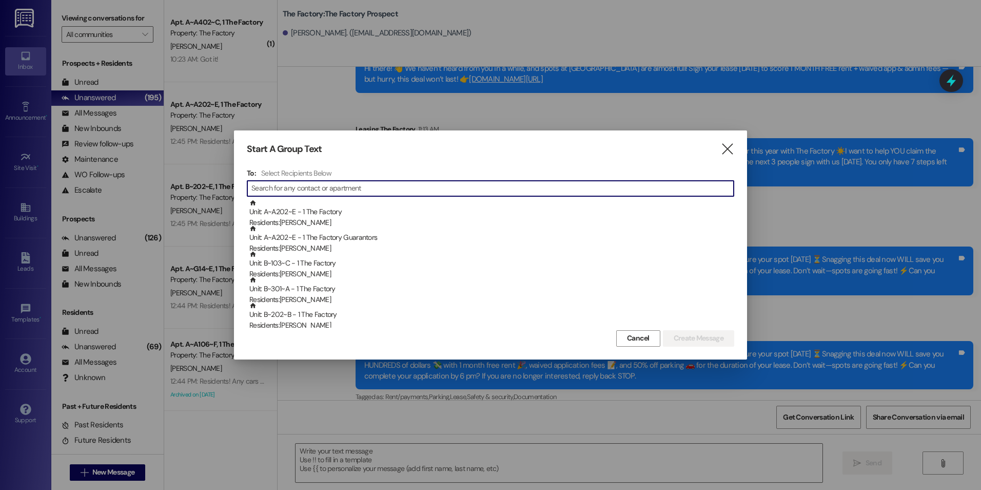
click at [293, 187] on input at bounding box center [493, 188] width 483 height 14
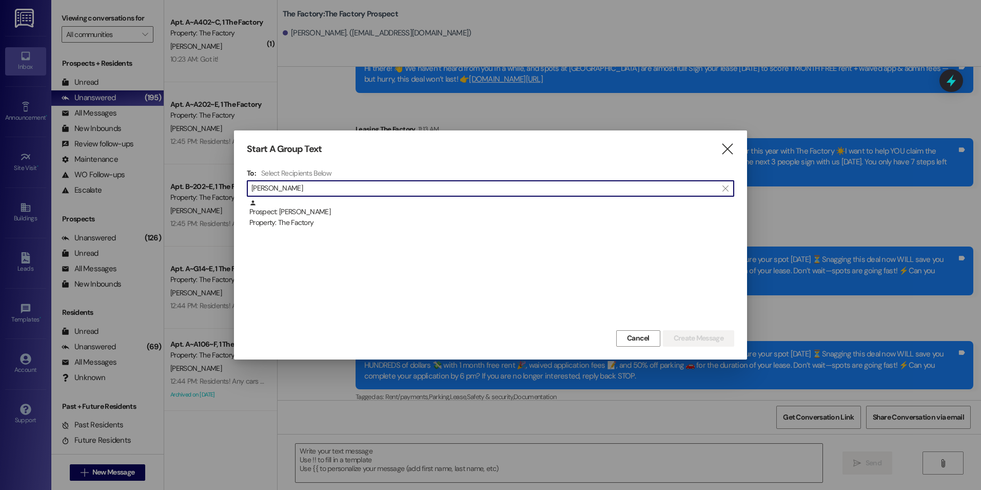
type input "[PERSON_NAME]"
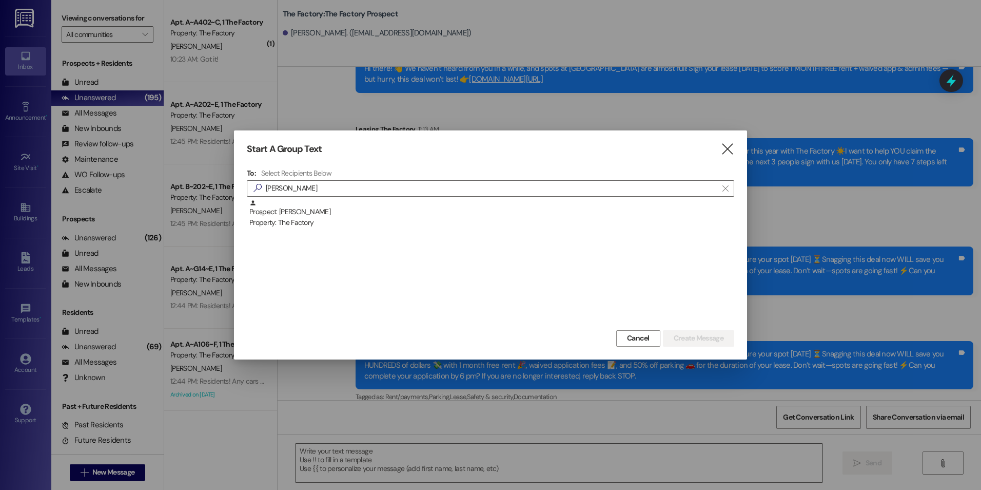
click at [314, 229] on div "Prospect: [PERSON_NAME] Property: The Factory" at bounding box center [491, 263] width 488 height 128
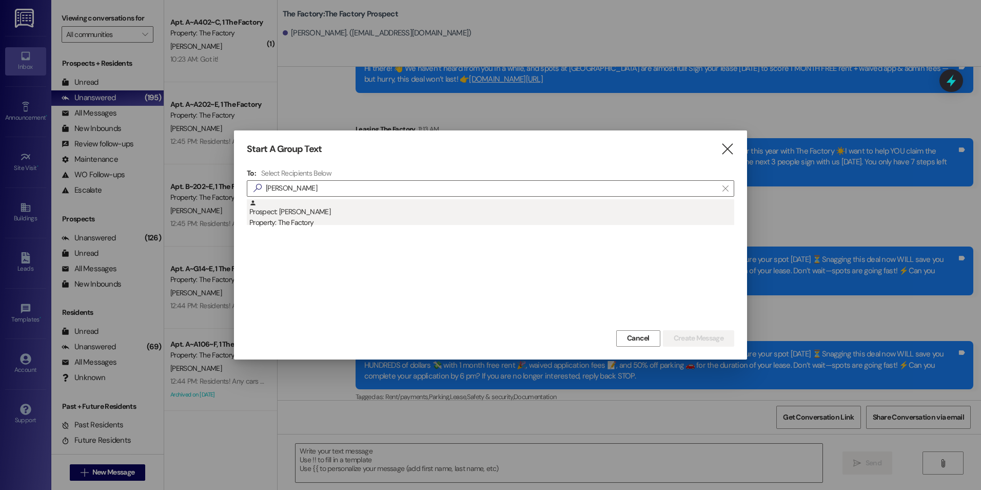
click at [316, 218] on div "Property: The Factory" at bounding box center [491, 222] width 485 height 11
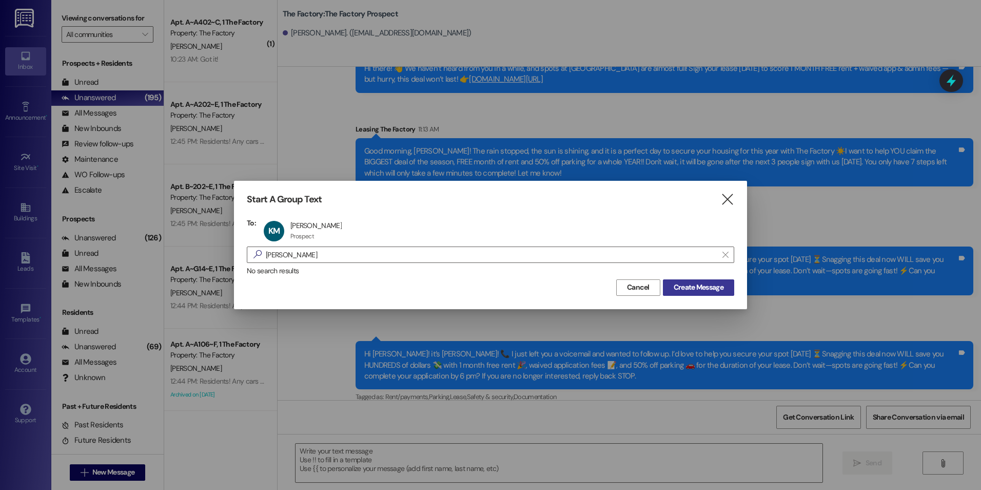
click at [696, 285] on span "Create Message" at bounding box center [699, 287] width 50 height 11
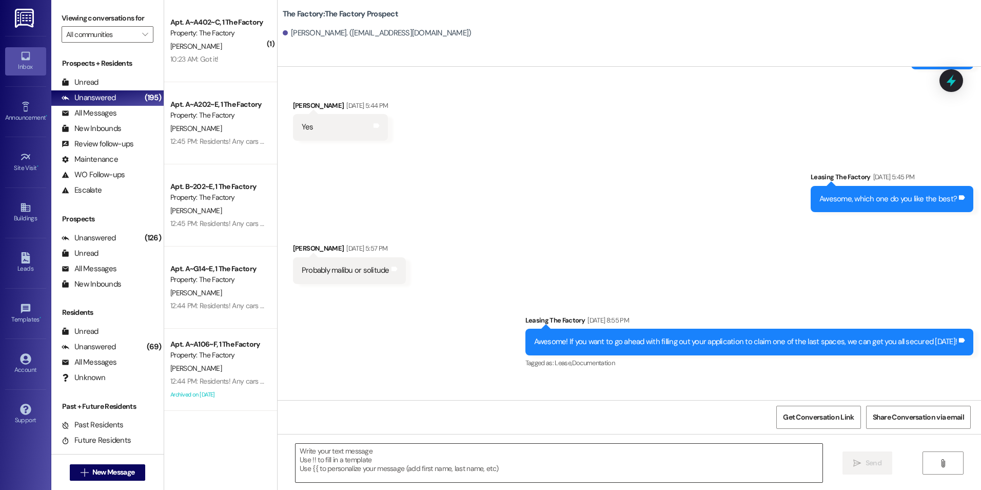
scroll to position [1726, 0]
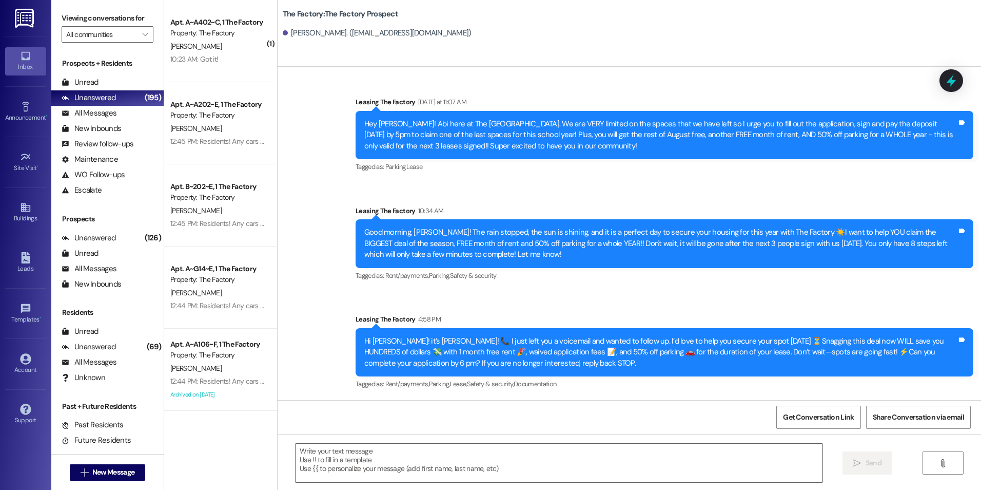
drag, startPoint x: 438, startPoint y: 166, endPoint x: 411, endPoint y: 417, distance: 251.9
click at [390, 337] on div "Hi [PERSON_NAME]! it’s [PERSON_NAME]! 📞 I just left you a voicemail and wanted …" at bounding box center [660, 352] width 593 height 33
click at [367, 470] on textarea at bounding box center [559, 463] width 527 height 38
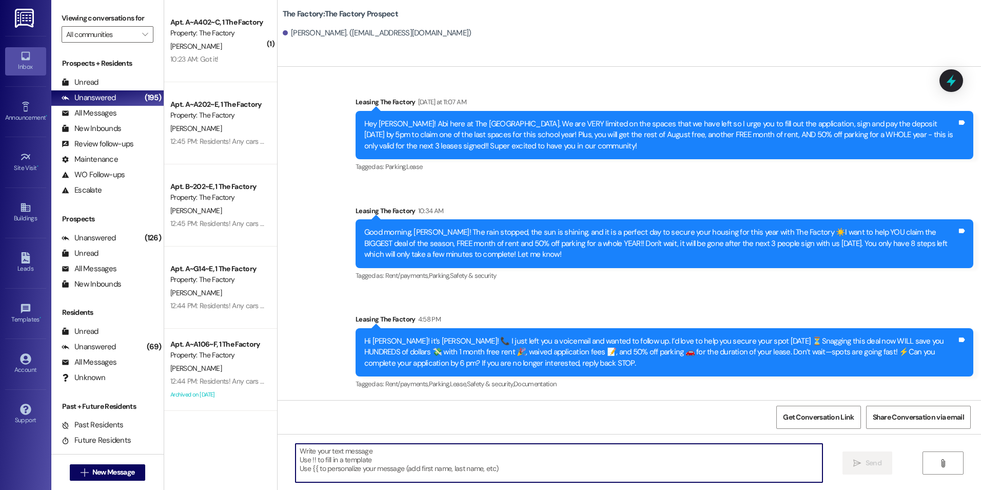
paste textarea "{{first_name}}, these specials we're offering total to over $1000. You can't af…"
type textarea "{{first_name}}, these specials we're offering total to over $1000. You can't af…"
click at [124, 462] on div " New Message" at bounding box center [108, 472] width 76 height 26
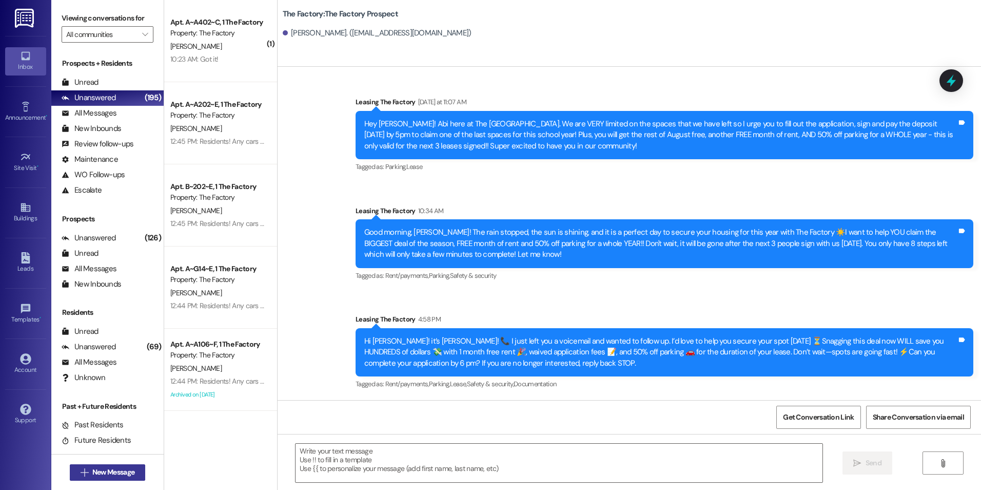
click at [126, 469] on span "New Message" at bounding box center [113, 472] width 42 height 11
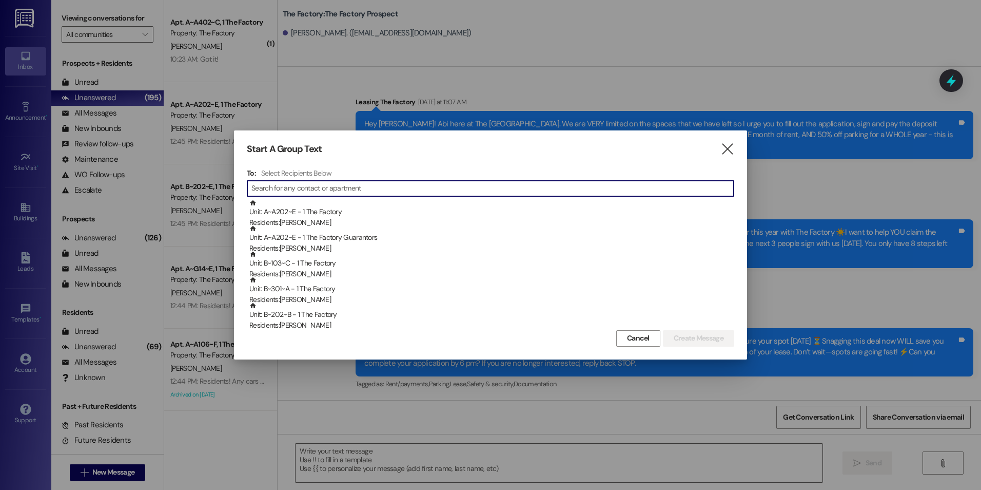
click at [266, 191] on input at bounding box center [493, 188] width 483 height 14
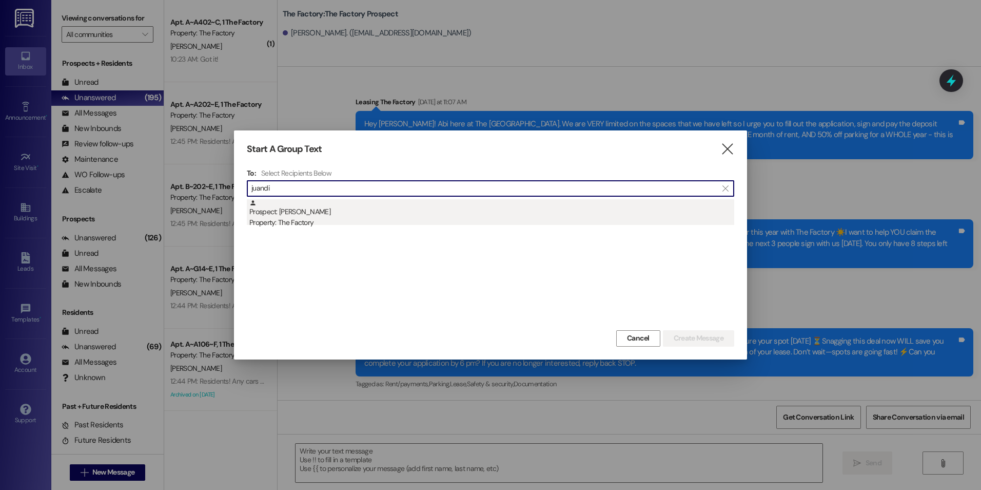
type input "juandi"
click at [348, 219] on div "Property: The Factory" at bounding box center [491, 222] width 485 height 11
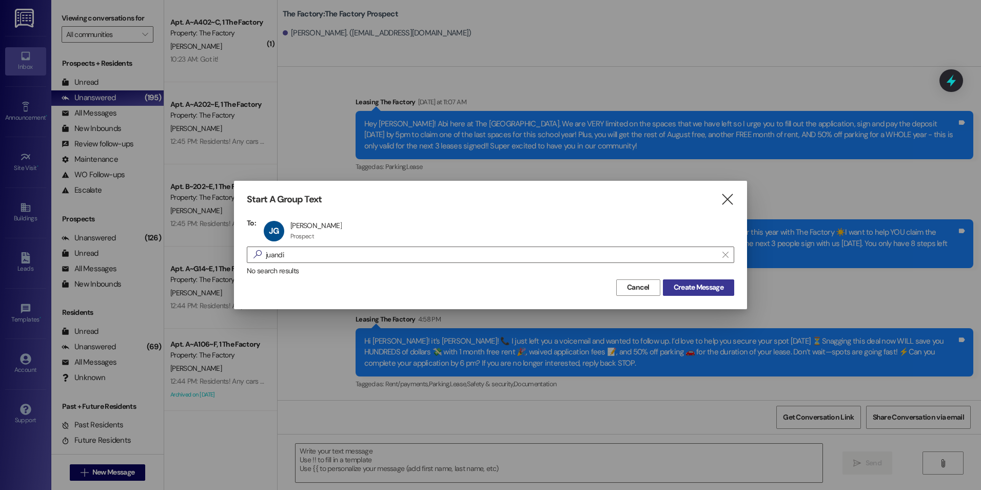
click at [674, 288] on span "Create Message" at bounding box center [699, 287] width 50 height 11
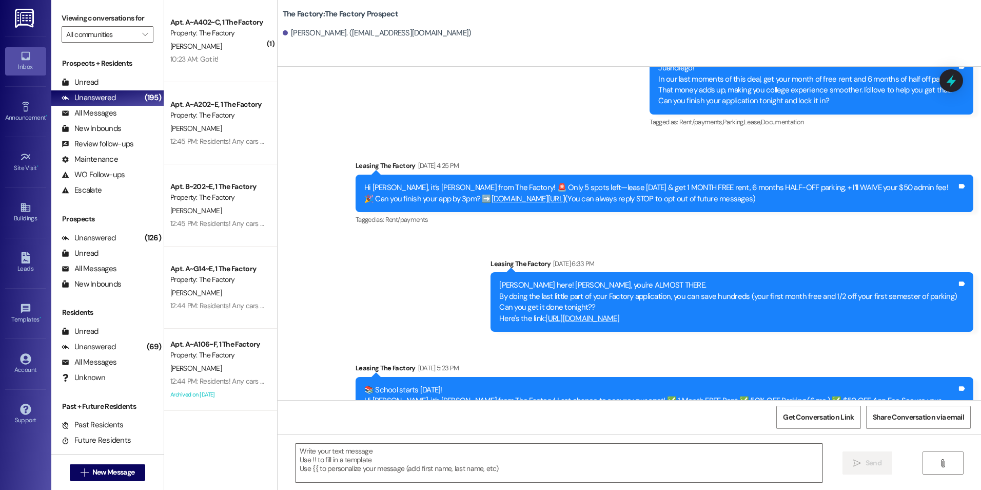
scroll to position [1356, 0]
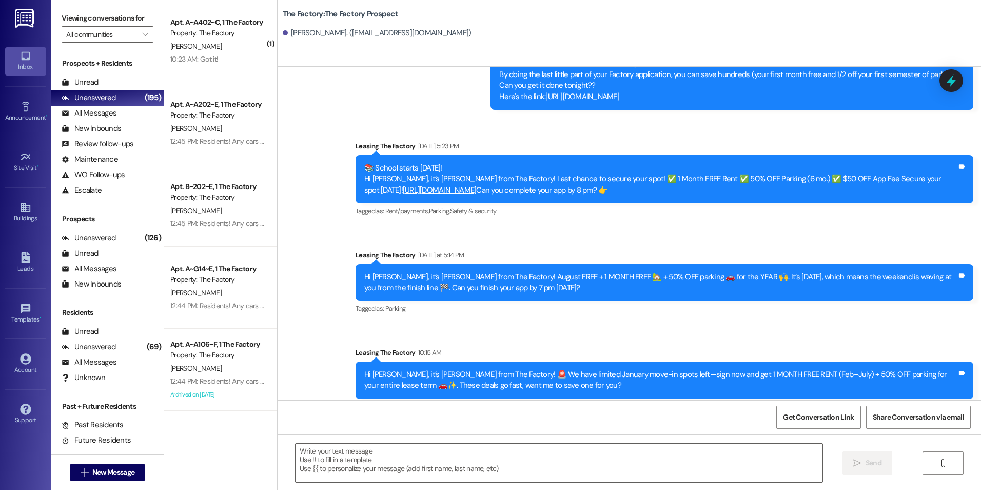
drag, startPoint x: 489, startPoint y: 230, endPoint x: 468, endPoint y: 399, distance: 170.2
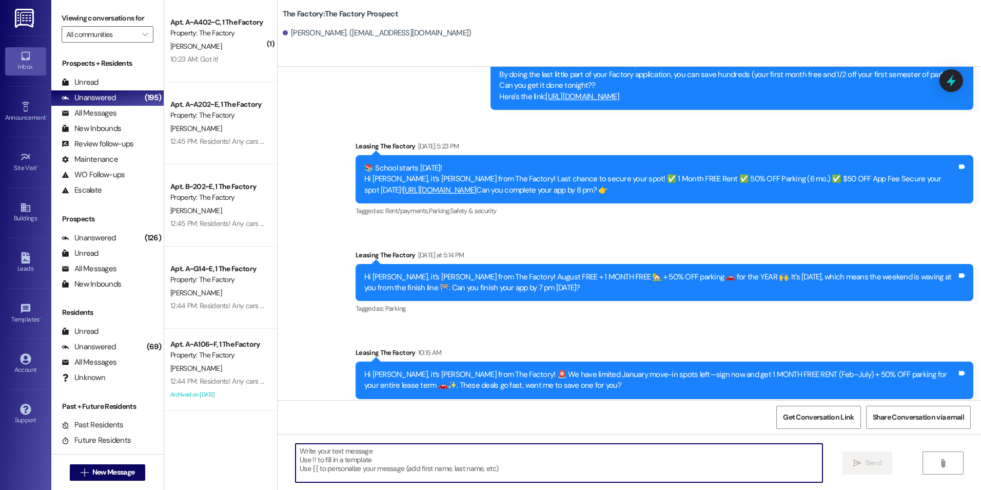
click at [388, 478] on textarea at bounding box center [559, 463] width 527 height 38
paste textarea "{{first_name}}, these specials we're offering total to over $1000. You can't af…"
type textarea "{{first_name}}, these specials we're offering total to over $1000. You can't af…"
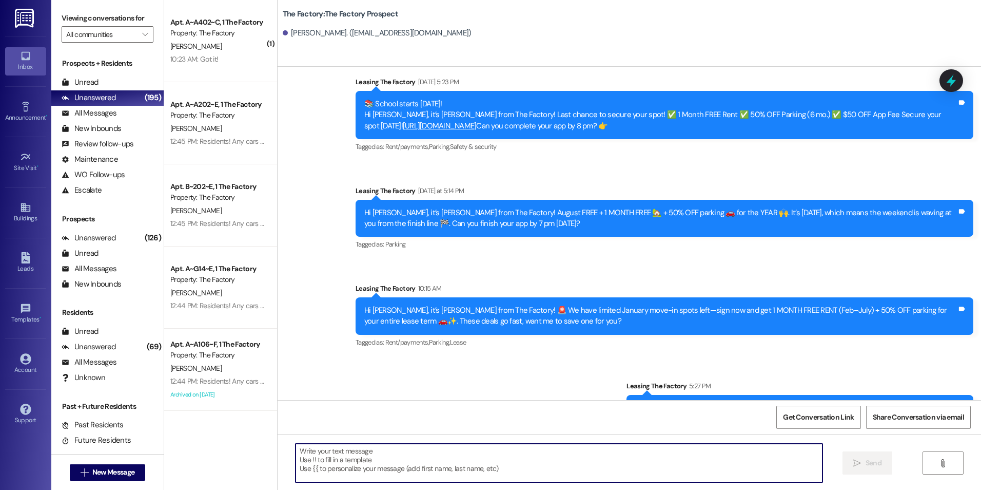
scroll to position [1460, 0]
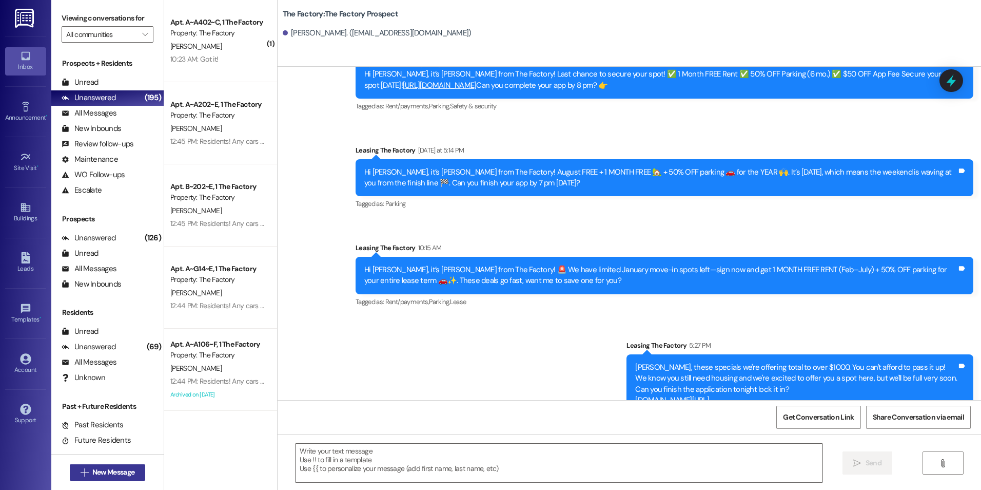
click at [98, 471] on span "New Message" at bounding box center [113, 472] width 42 height 11
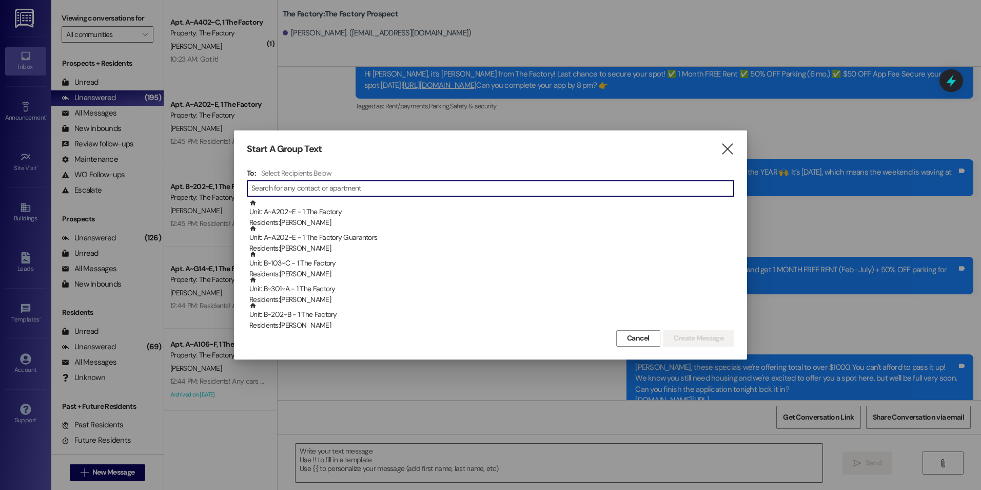
click at [265, 186] on input at bounding box center [493, 188] width 483 height 14
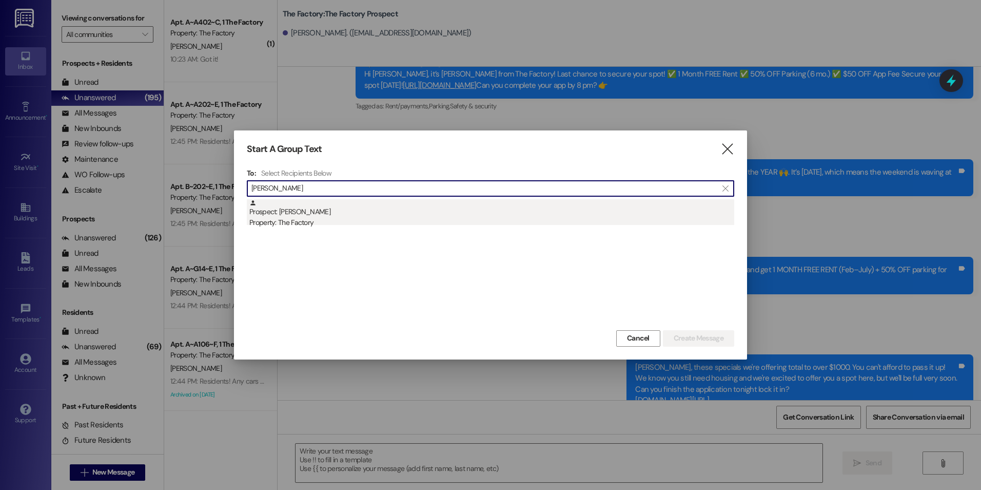
type input "[PERSON_NAME]"
click at [297, 202] on div "Prospect: [PERSON_NAME] Property: The Factory" at bounding box center [491, 213] width 485 height 29
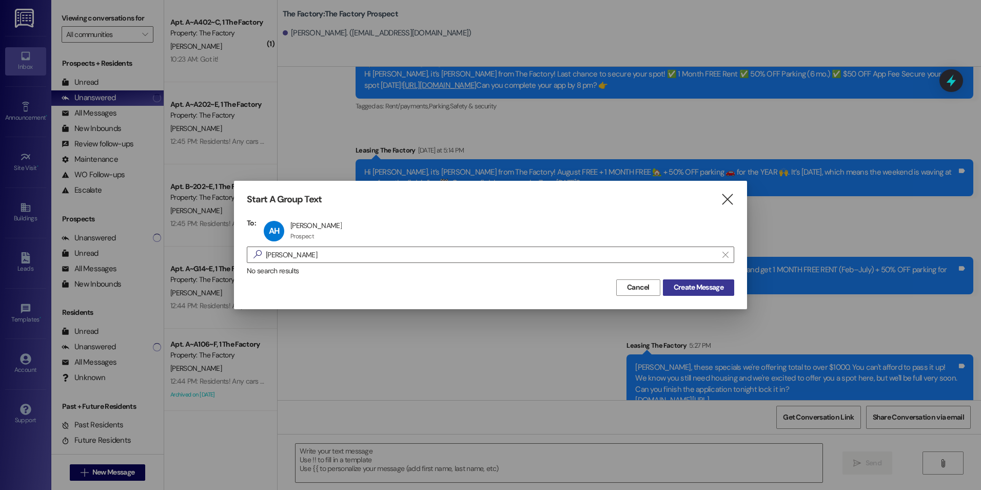
click at [720, 285] on span "Create Message" at bounding box center [699, 287] width 50 height 11
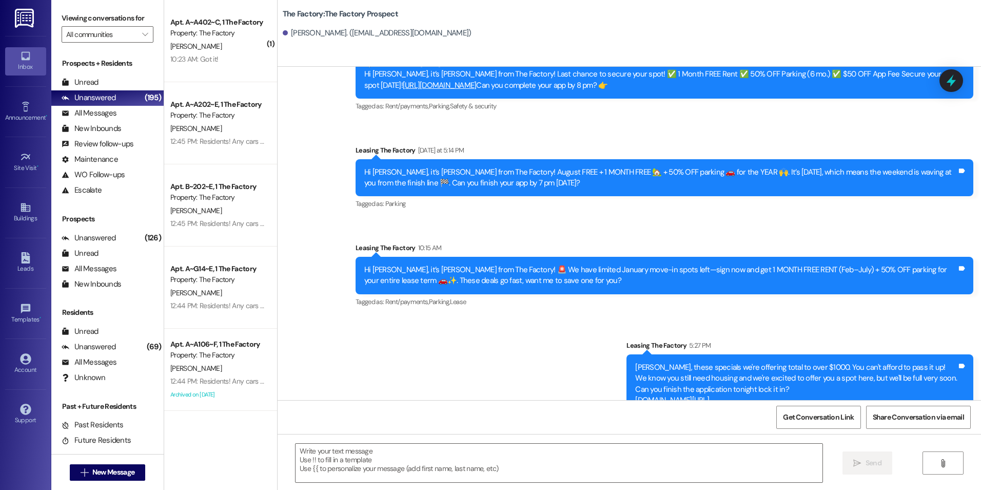
scroll to position [672, 0]
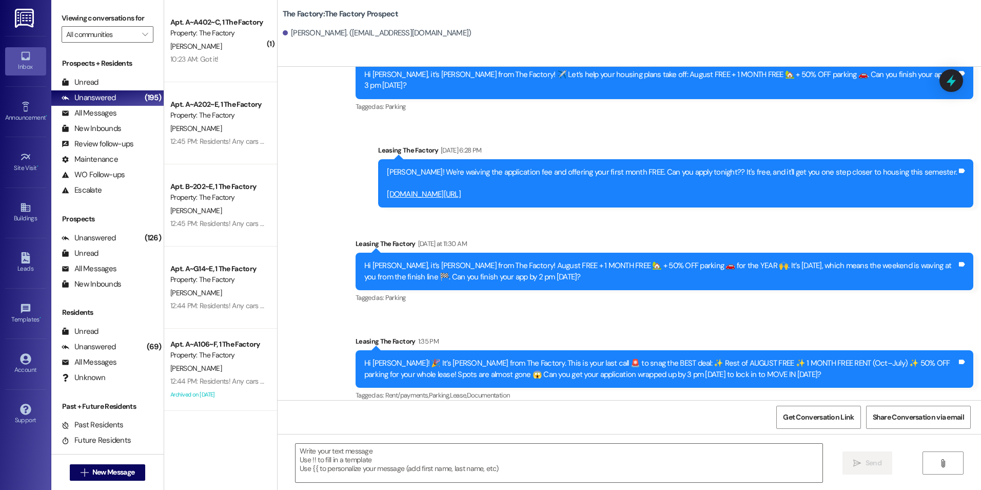
drag, startPoint x: 479, startPoint y: 225, endPoint x: 448, endPoint y: 374, distance: 152.5
click at [420, 456] on textarea at bounding box center [559, 463] width 527 height 38
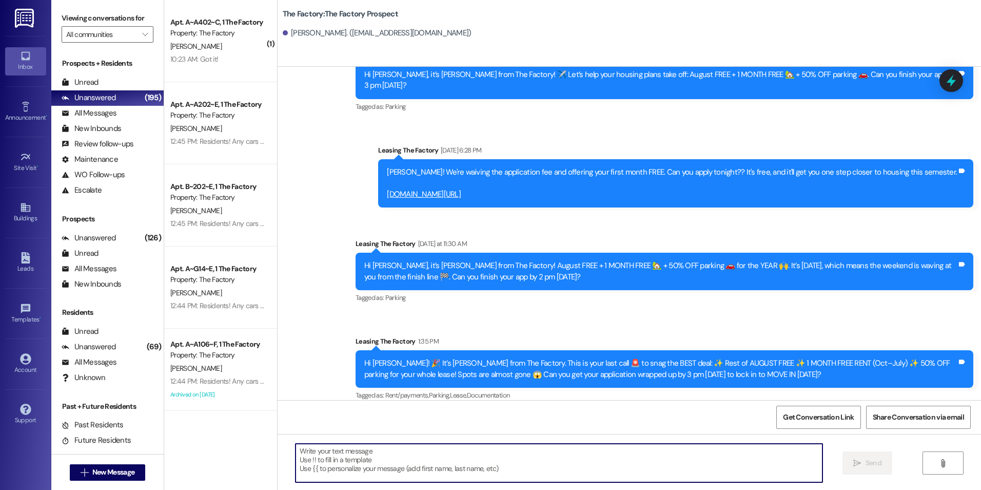
paste textarea "{{first_name}}, these specials we're offering total to over $1000. You can't af…"
type textarea "{{first_name}}, these specials we're offering total to over $1000. You can't af…"
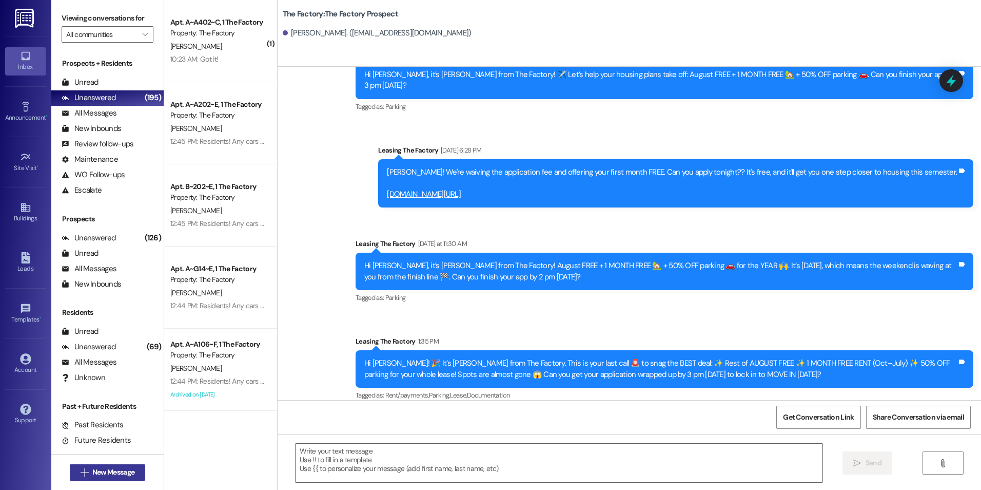
click at [102, 467] on span "New Message" at bounding box center [113, 472] width 42 height 11
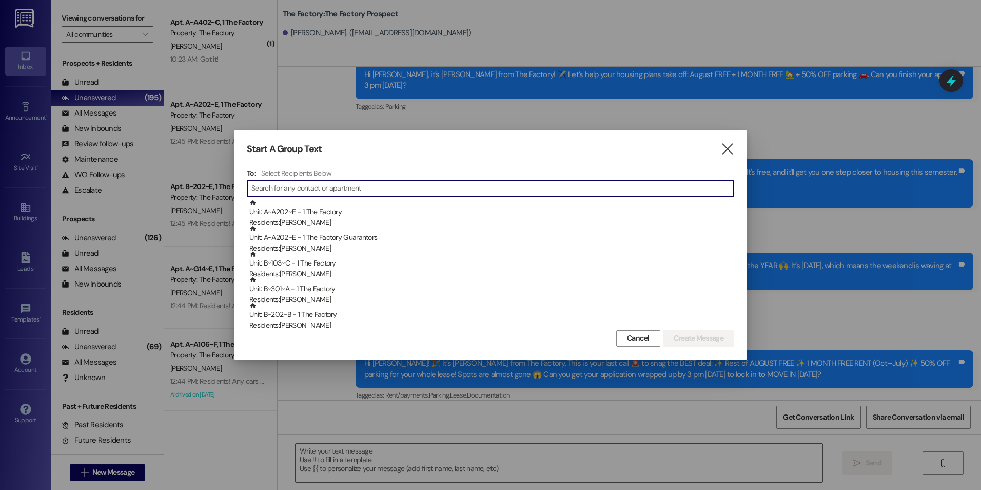
click at [272, 186] on input at bounding box center [493, 188] width 483 height 14
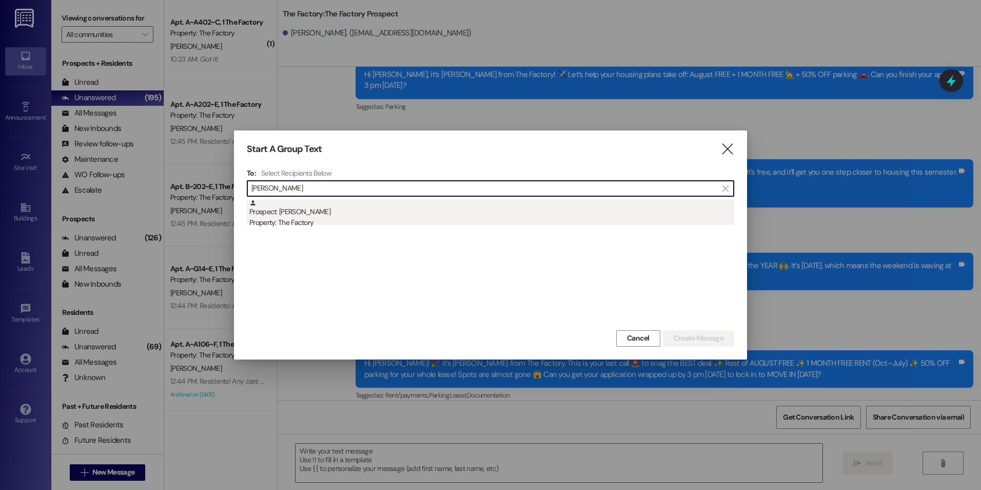
type input "[PERSON_NAME]"
click at [295, 213] on div "Prospect: [PERSON_NAME] Property: The Factory" at bounding box center [491, 213] width 485 height 29
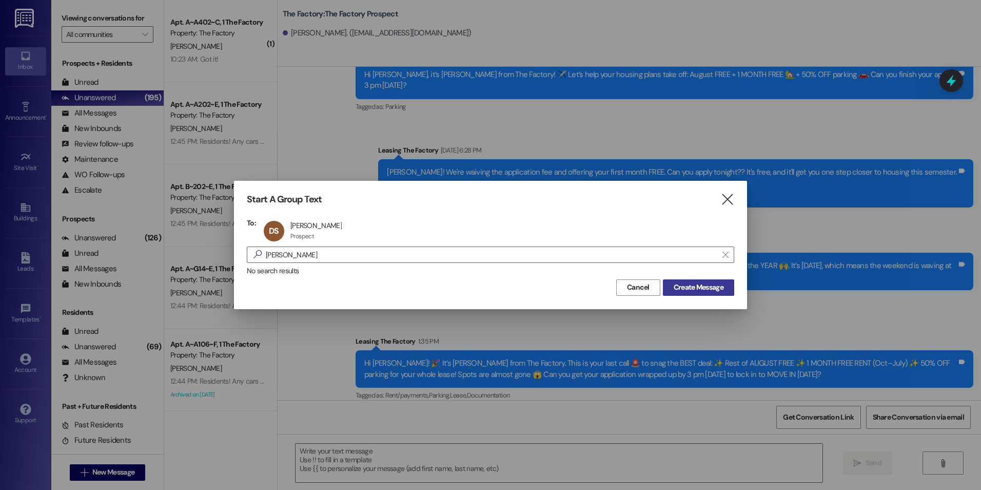
click at [685, 291] on span "Create Message" at bounding box center [699, 287] width 50 height 11
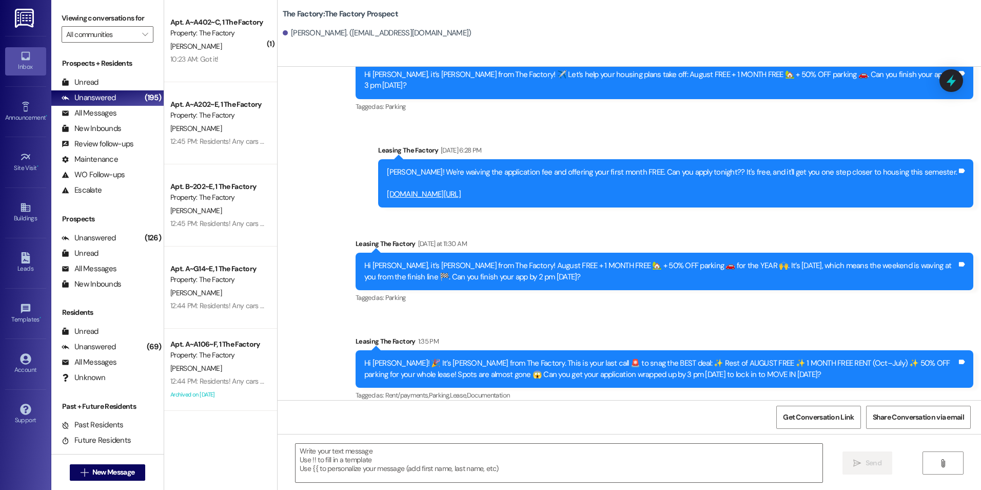
scroll to position [561, 0]
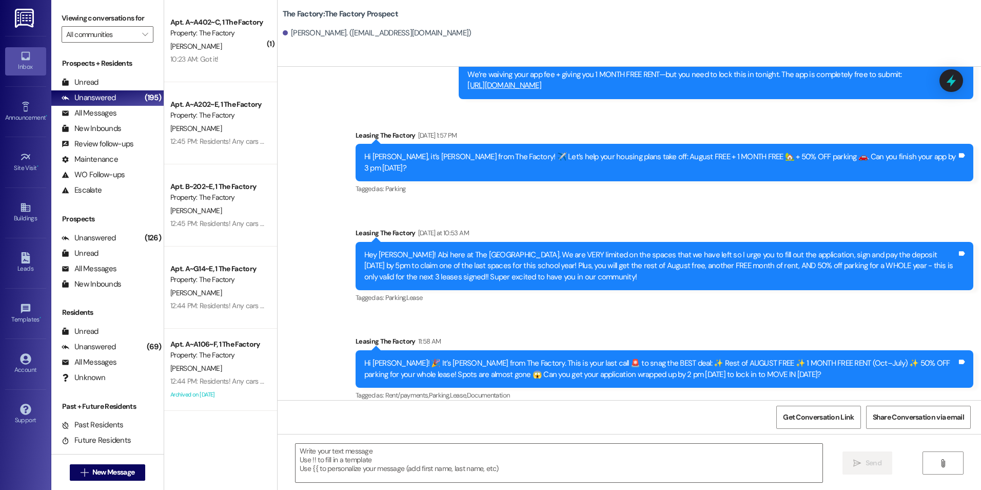
drag, startPoint x: 351, startPoint y: 284, endPoint x: 351, endPoint y: 301, distance: 16.9
click at [348, 342] on div "Sent via SMS Leasing The Factory 11:58 AM Hi [PERSON_NAME]! 🎉 It’s [PERSON_NAME…" at bounding box center [664, 369] width 633 height 82
drag, startPoint x: 348, startPoint y: 342, endPoint x: 337, endPoint y: 451, distance: 109.4
click at [337, 451] on textarea at bounding box center [559, 463] width 527 height 38
paste textarea "{{first_name}}, these specials we're offering total to over $1000. You can't af…"
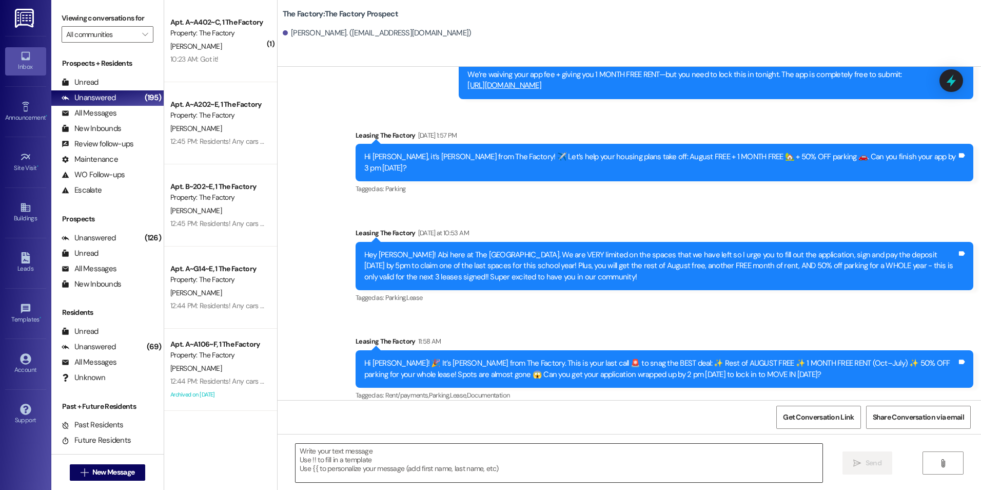
type textarea "{{first_name}}, these specials we're offering total to over $1000. You can't af…"
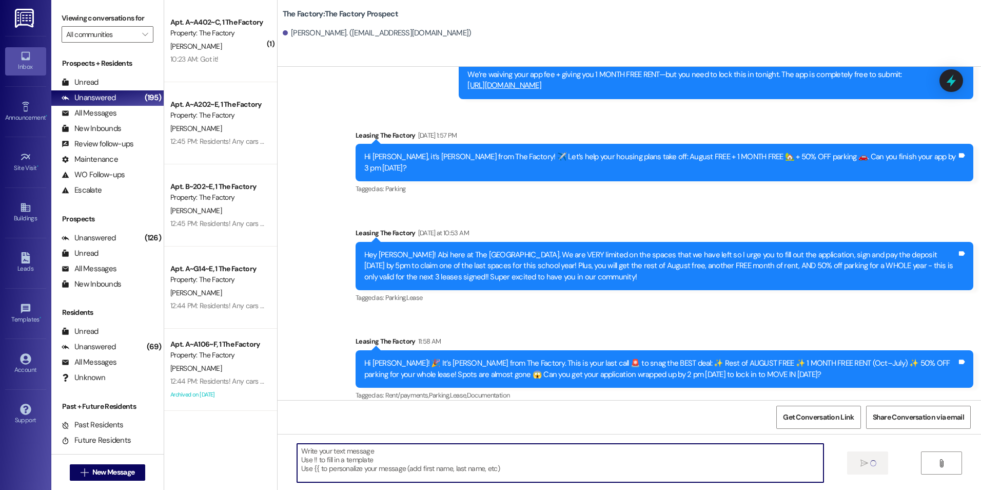
scroll to position [666, 0]
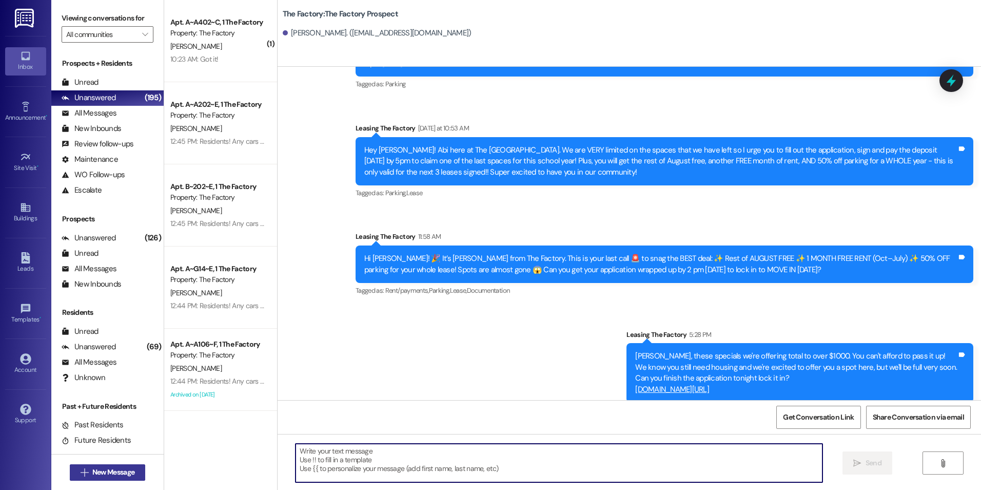
click at [119, 464] on button " New Message" at bounding box center [108, 472] width 76 height 16
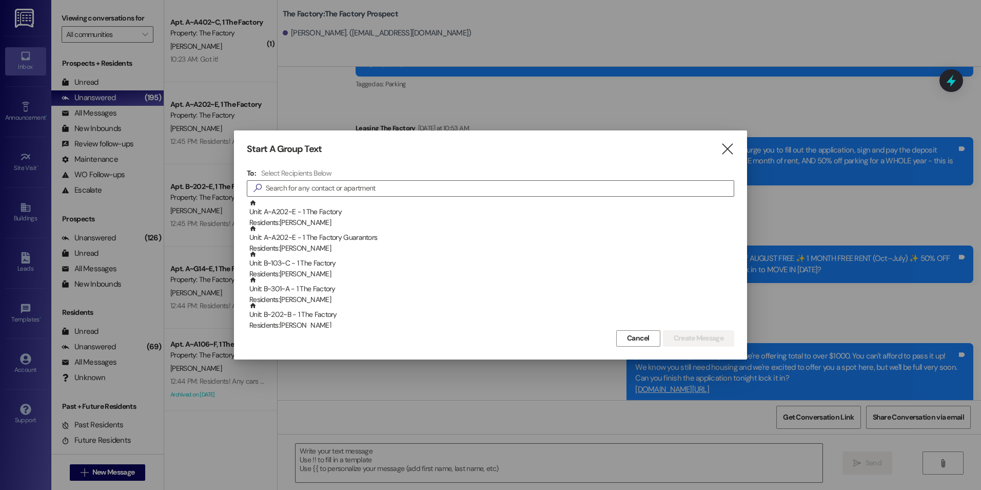
click at [311, 177] on h4 "Select Recipients Below" at bounding box center [296, 172] width 70 height 9
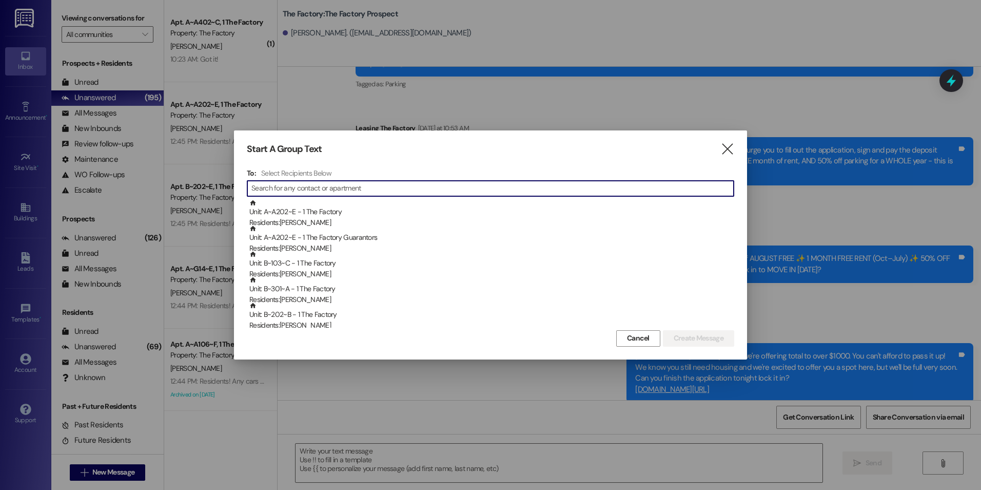
click at [310, 189] on input at bounding box center [493, 188] width 483 height 14
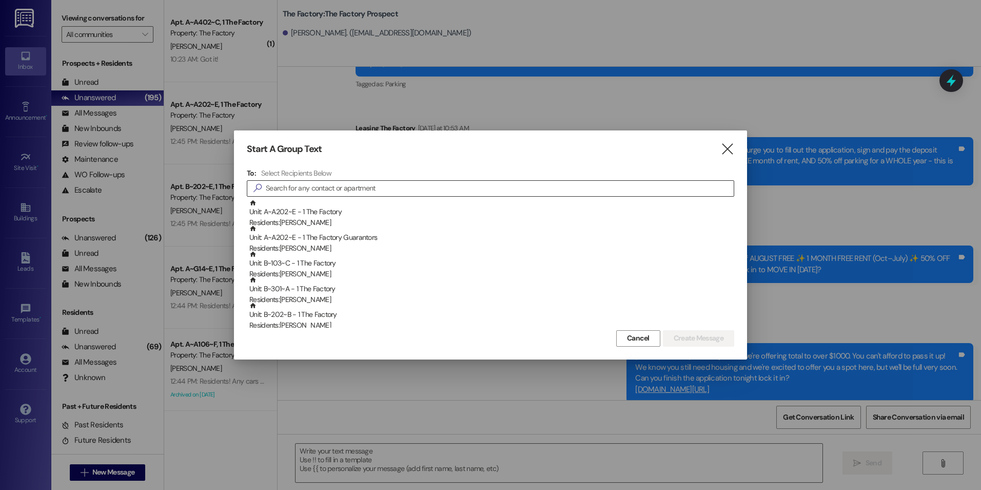
click at [286, 188] on input at bounding box center [500, 188] width 468 height 14
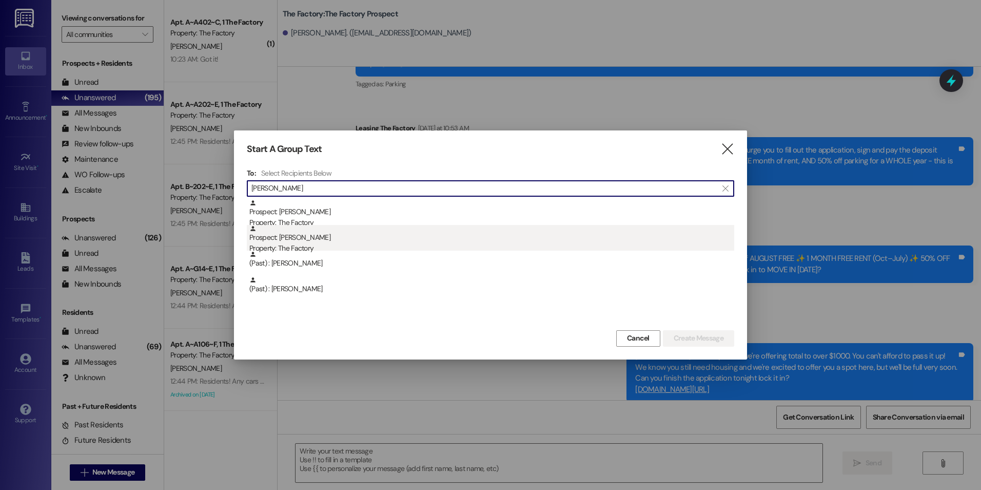
type input "[PERSON_NAME]"
click at [291, 245] on div "Property: The Factory" at bounding box center [491, 248] width 485 height 11
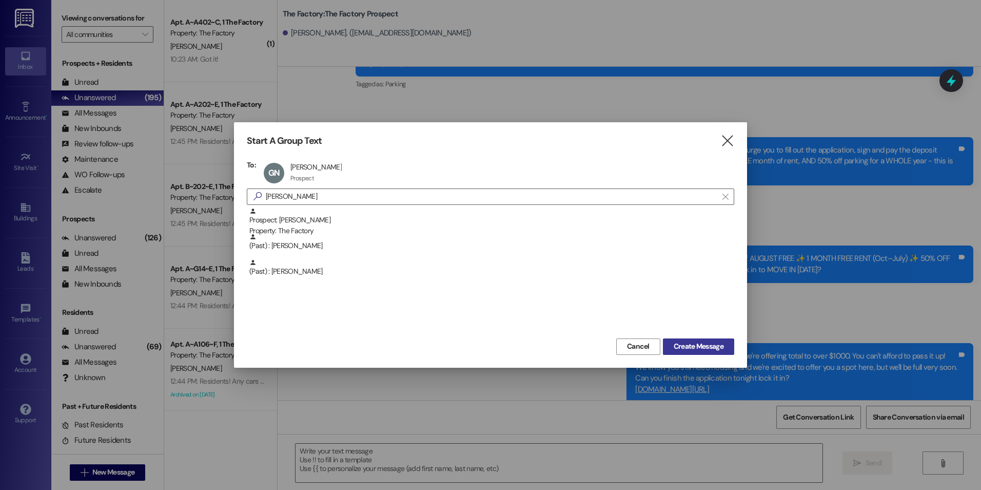
click at [693, 347] on span "Create Message" at bounding box center [699, 346] width 50 height 11
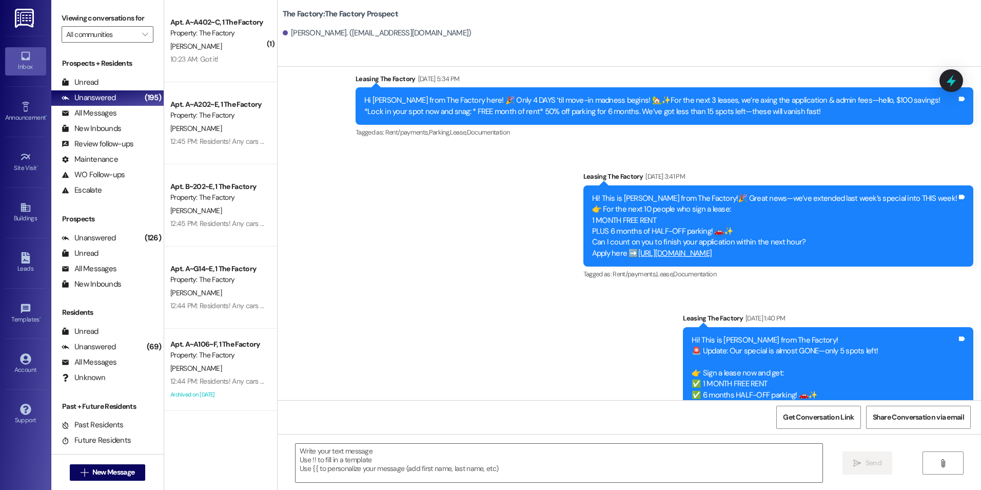
scroll to position [4193, 0]
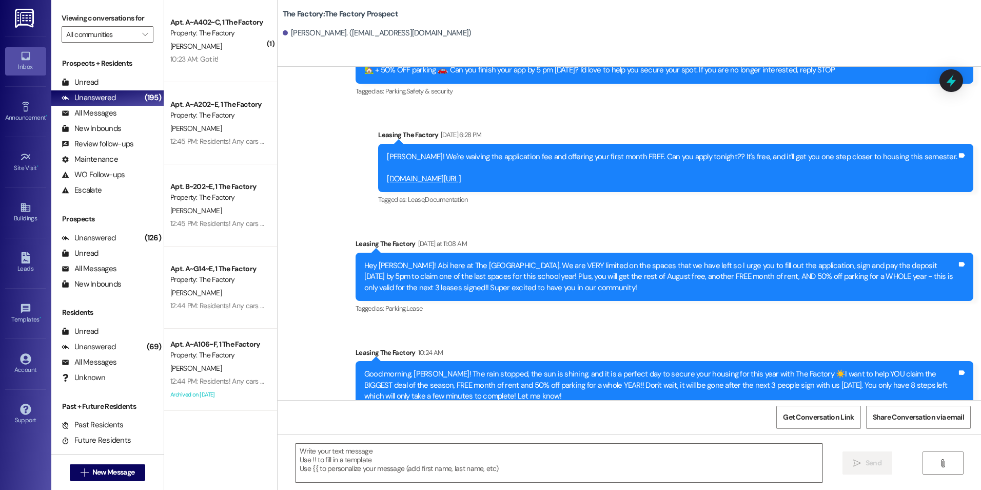
drag, startPoint x: 477, startPoint y: 252, endPoint x: 472, endPoint y: 417, distance: 165.4
click at [456, 474] on textarea at bounding box center [559, 463] width 527 height 38
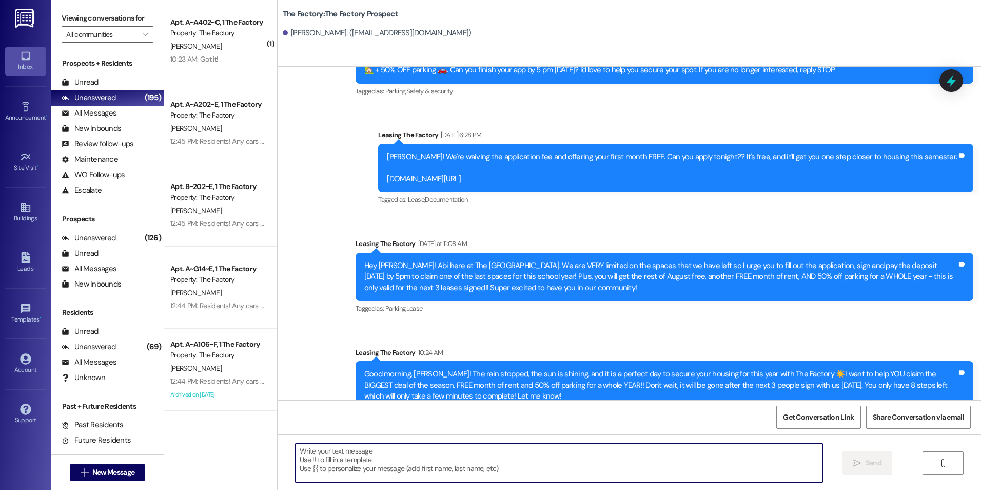
paste textarea "{{first_name}}, these specials we're offering total to over $1000. You can't af…"
type textarea "{{first_name}}, these specials we're offering total to over $1000. You can't af…"
click at [129, 470] on span "New Message" at bounding box center [113, 472] width 42 height 11
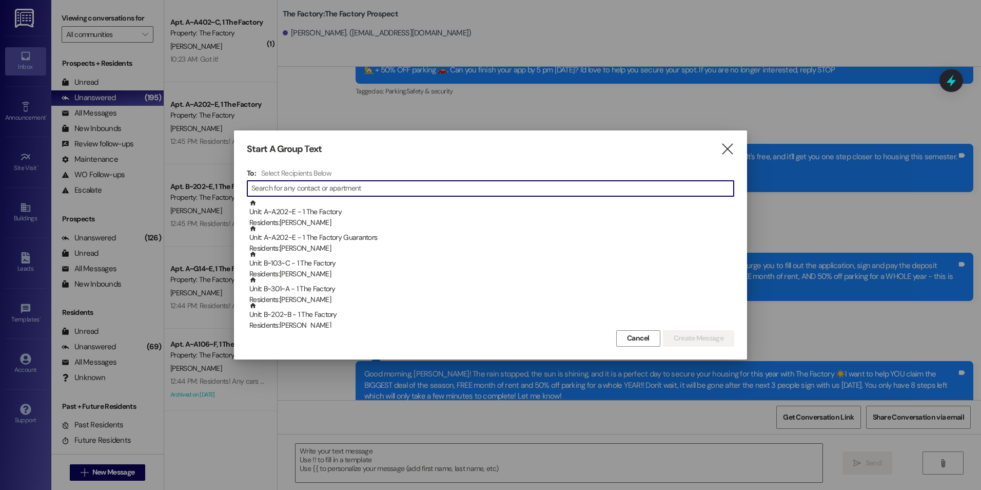
click at [333, 188] on input at bounding box center [493, 188] width 483 height 14
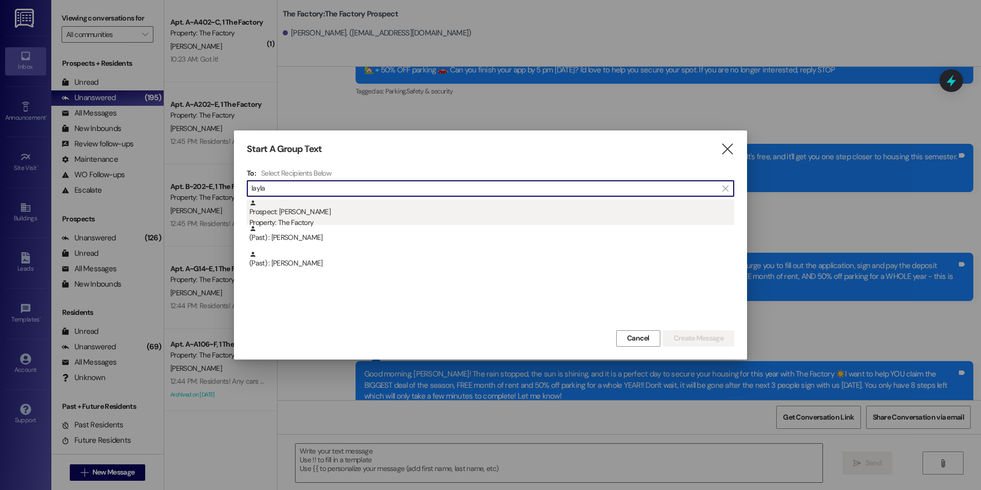
type input "layla"
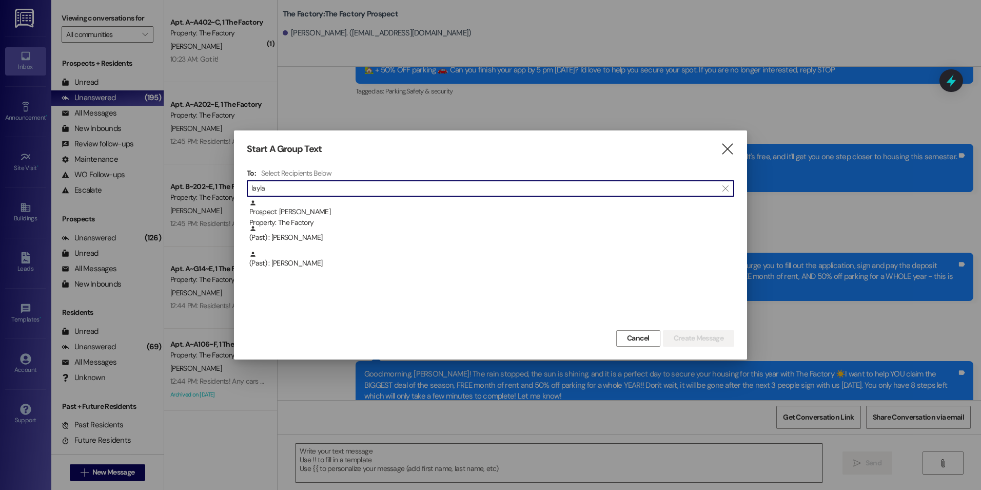
click at [334, 205] on div "Prospect: [PERSON_NAME] Property: The Factory" at bounding box center [491, 213] width 485 height 29
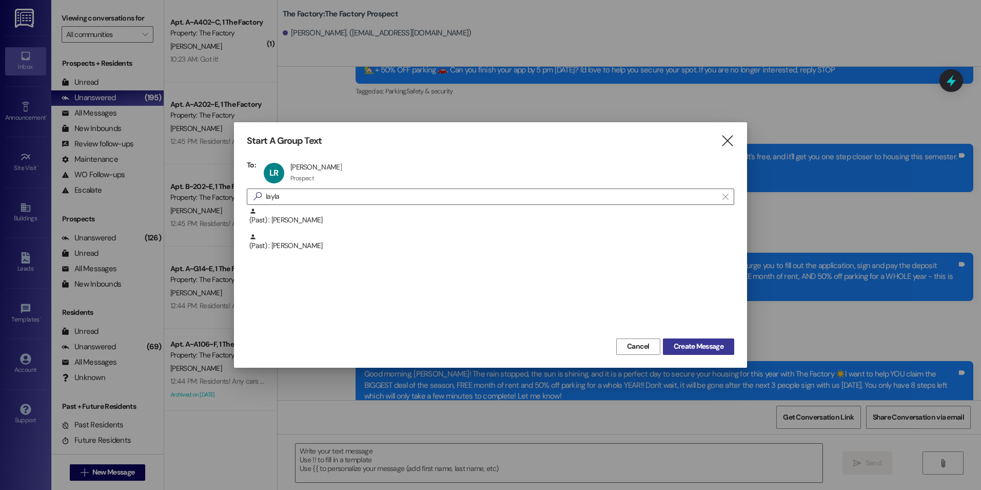
click at [669, 344] on button "Create Message" at bounding box center [698, 346] width 71 height 16
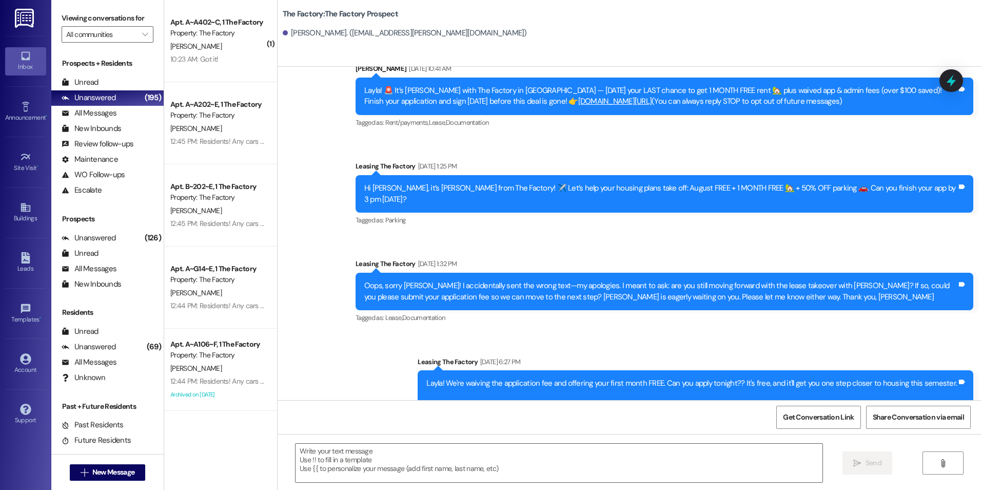
scroll to position [66, 0]
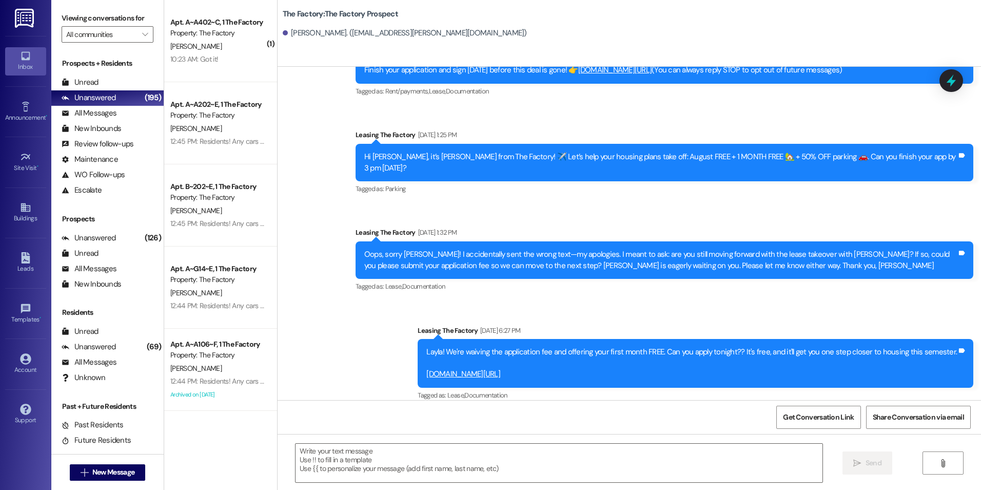
drag, startPoint x: 535, startPoint y: 261, endPoint x: 540, endPoint y: 336, distance: 75.1
click at [523, 279] on div "Tagged as: Lease , Click to highlight conversations about Lease Documentation C…" at bounding box center [665, 286] width 618 height 15
click at [128, 467] on span "New Message" at bounding box center [113, 472] width 42 height 11
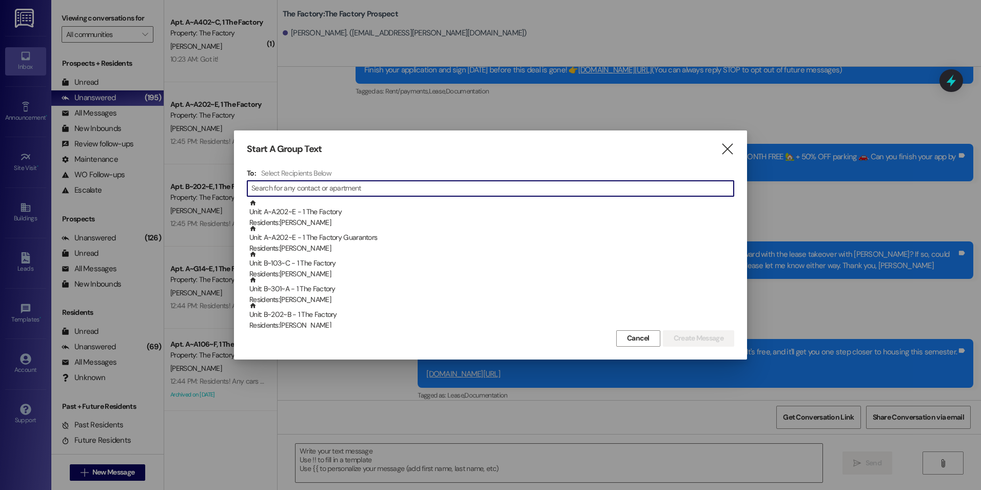
click at [292, 191] on input at bounding box center [493, 188] width 483 height 14
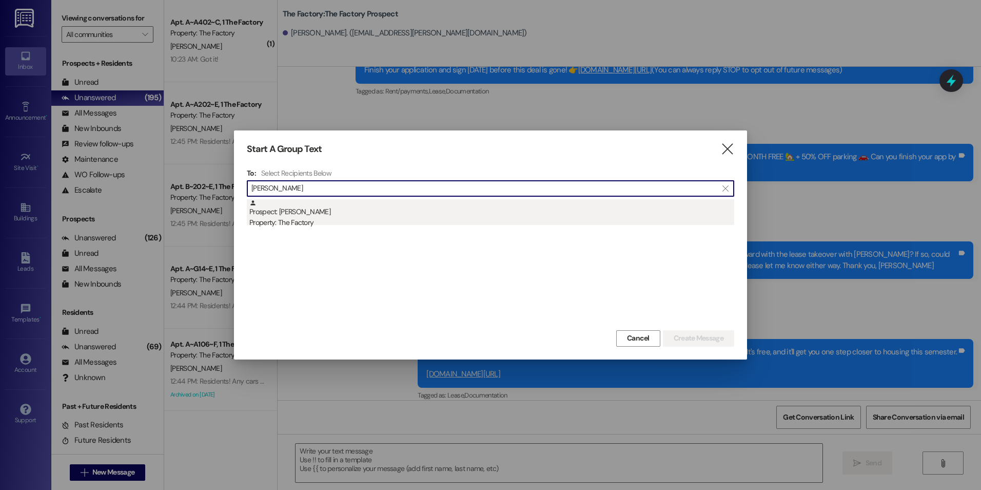
type input "[PERSON_NAME]"
click at [293, 208] on div "Prospect: [PERSON_NAME] Property: The Factory" at bounding box center [491, 213] width 485 height 29
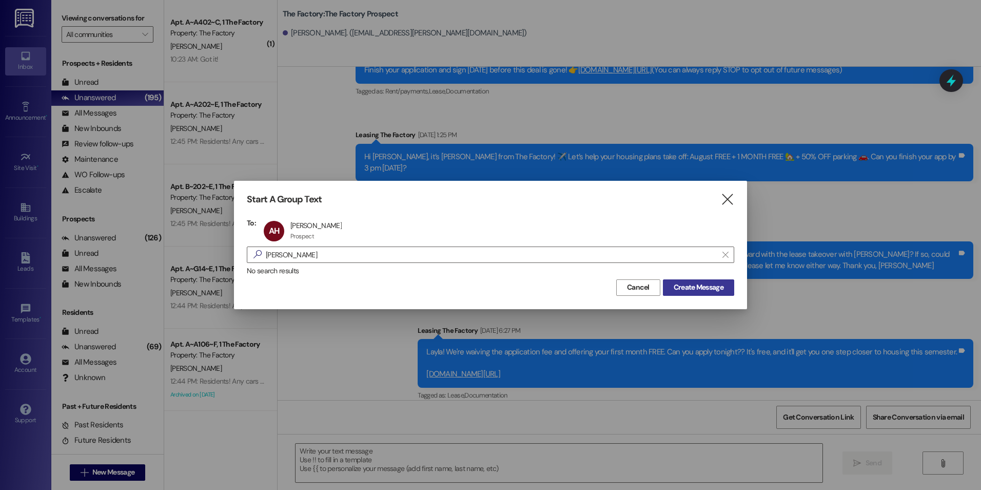
click at [674, 293] on span "Create Message" at bounding box center [699, 287] width 50 height 11
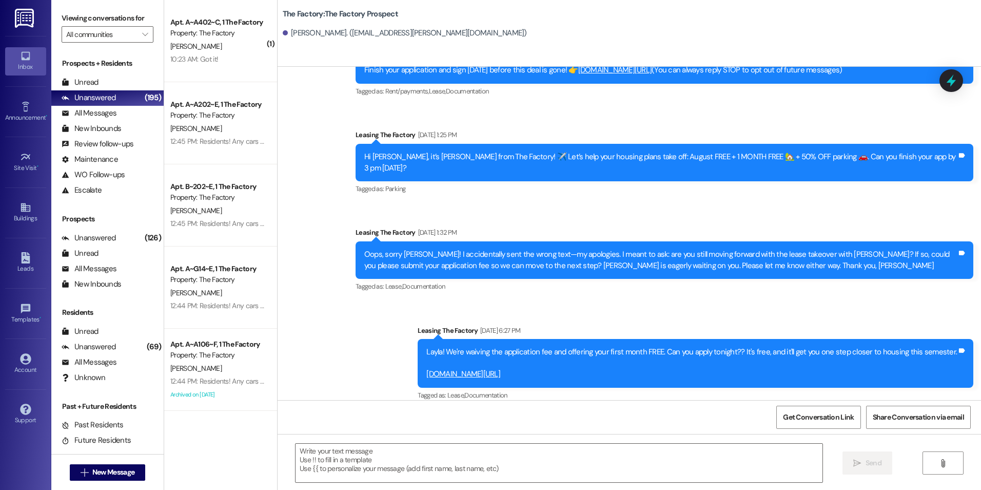
scroll to position [0, 0]
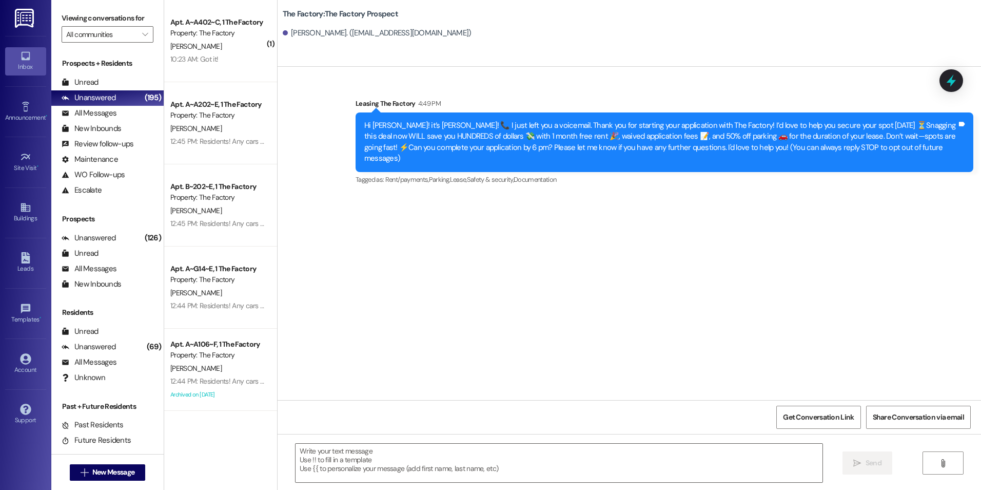
drag, startPoint x: 386, startPoint y: 236, endPoint x: 378, endPoint y: 323, distance: 87.1
click at [380, 320] on div "Sent via SMS Leasing The Factory 4:49 PM Hi [PERSON_NAME]! it’s [PERSON_NAME]! …" at bounding box center [630, 233] width 704 height 333
click at [119, 466] on button " New Message" at bounding box center [108, 472] width 76 height 16
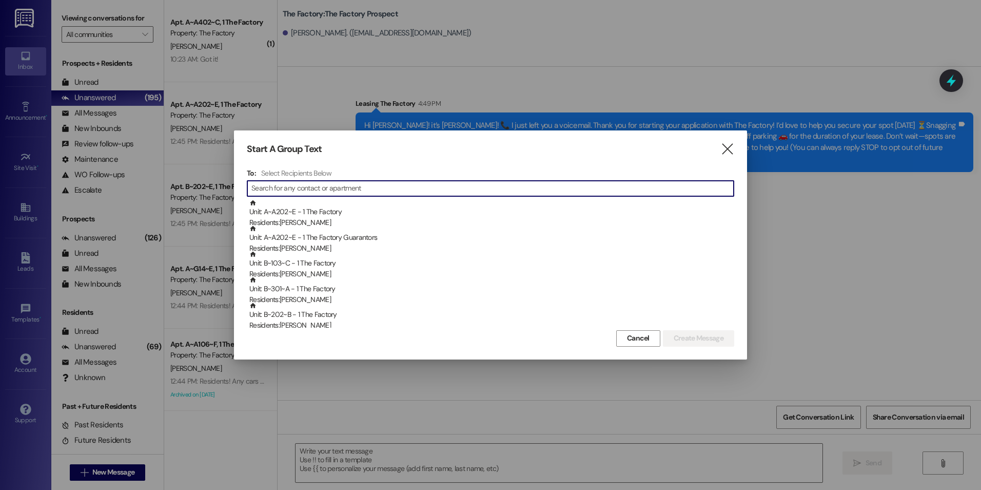
click at [324, 187] on input at bounding box center [493, 188] width 483 height 14
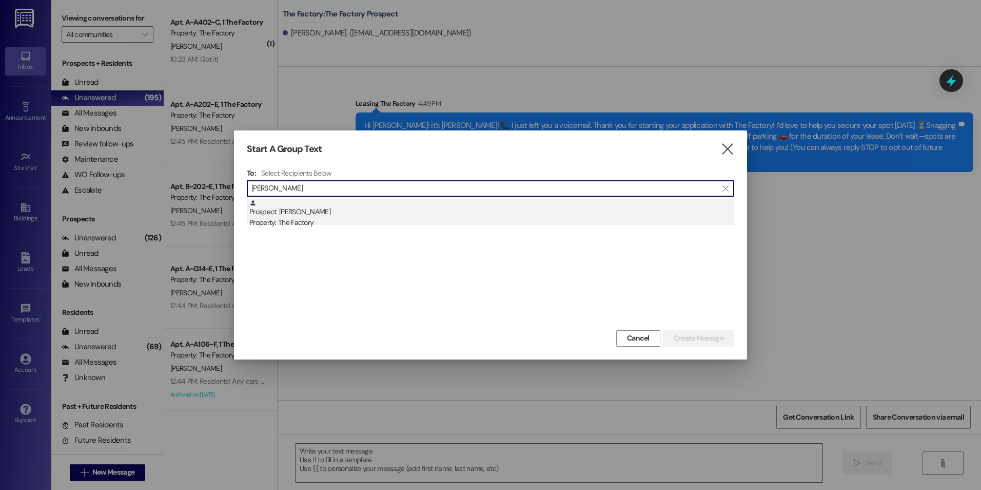
type input "[PERSON_NAME]"
click at [372, 215] on div "Prospect: [PERSON_NAME] Property: The Factory" at bounding box center [491, 213] width 485 height 29
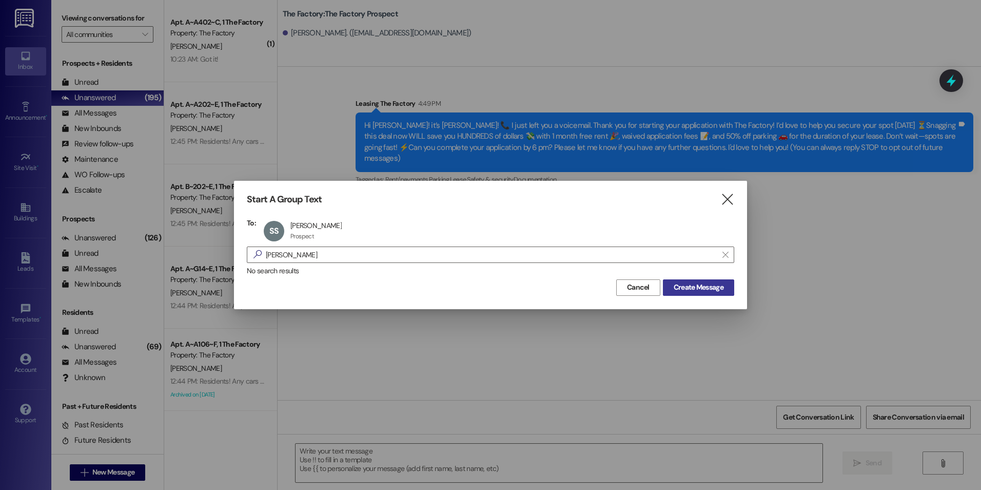
click at [666, 287] on button "Create Message" at bounding box center [698, 287] width 71 height 16
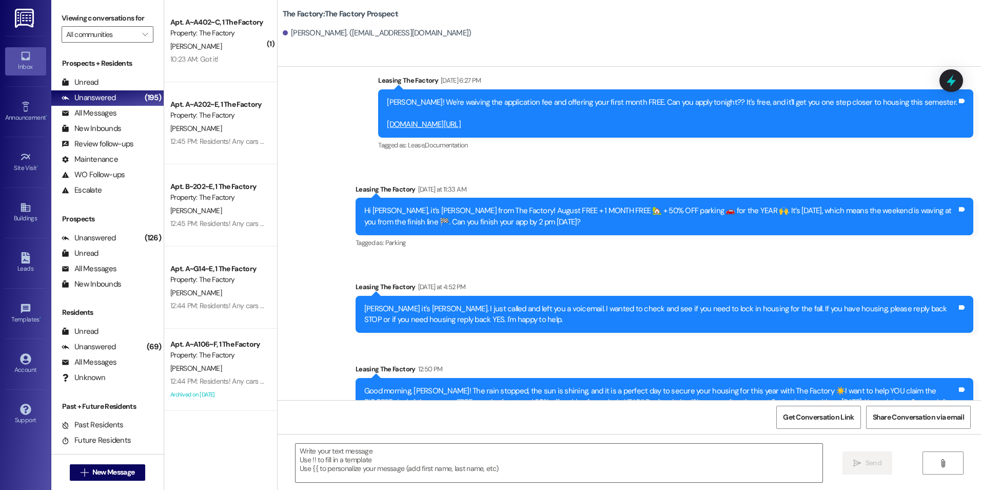
scroll to position [1043, 0]
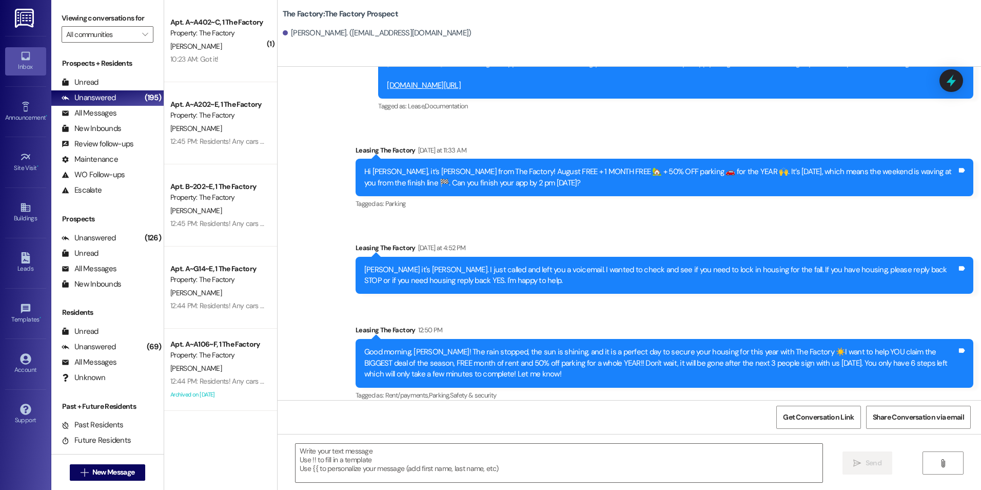
drag, startPoint x: 438, startPoint y: 247, endPoint x: 444, endPoint y: 389, distance: 141.3
click at [432, 466] on textarea at bounding box center [559, 463] width 527 height 38
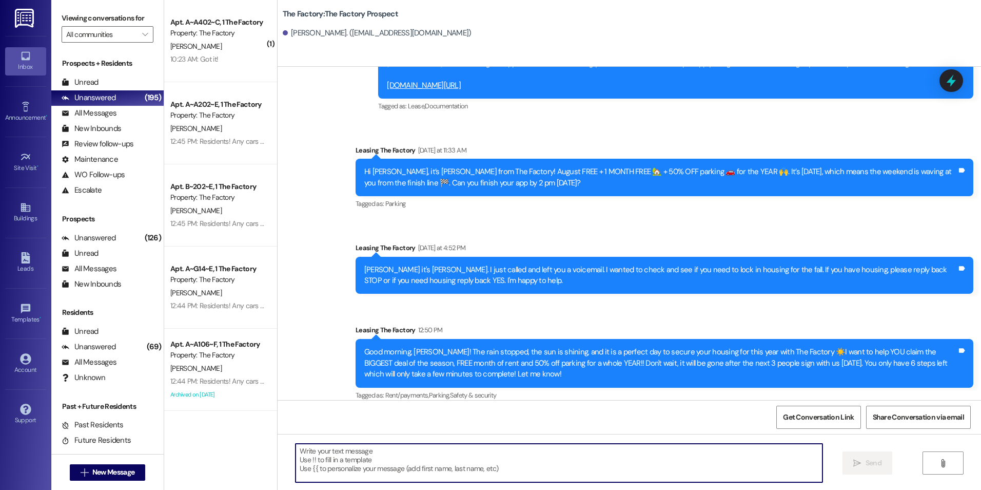
paste textarea "{{first_name}}, these specials we're offering total to over $1000. You can't af…"
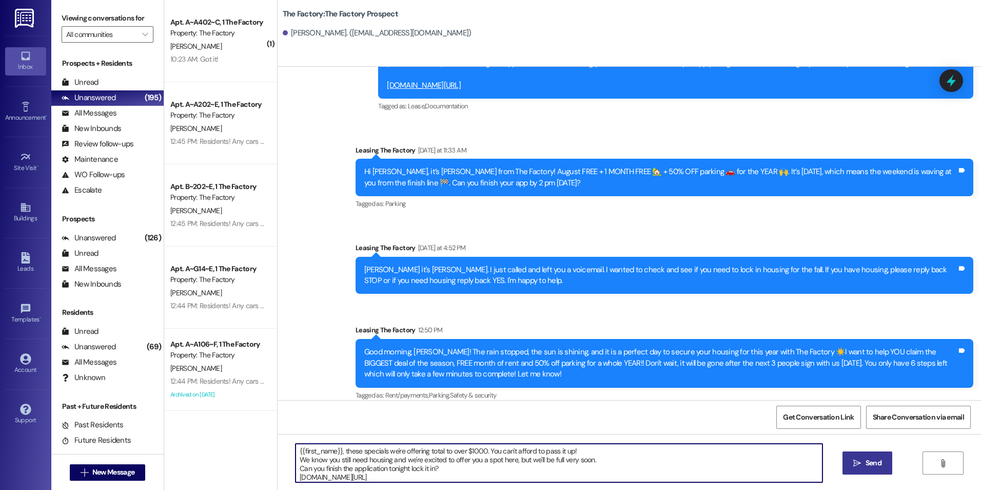
type textarea "{{first_name}}, these specials we're offering total to over $1000. You can't af…"
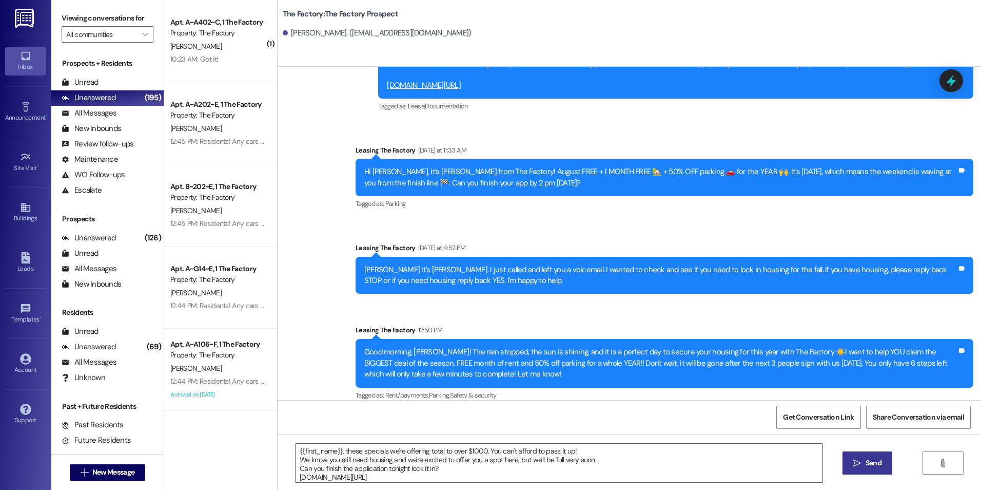
click at [850, 471] on button " Send" at bounding box center [868, 462] width 50 height 23
